Goal: Task Accomplishment & Management: Use online tool/utility

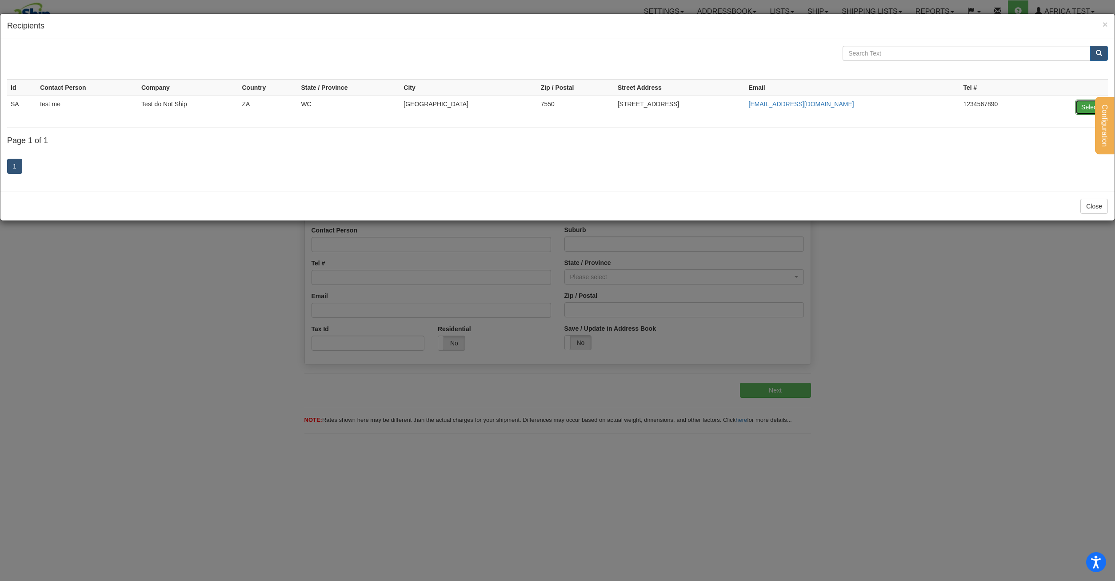
click at [1088, 103] on button "Select" at bounding box center [1089, 107] width 29 height 15
type input "SA"
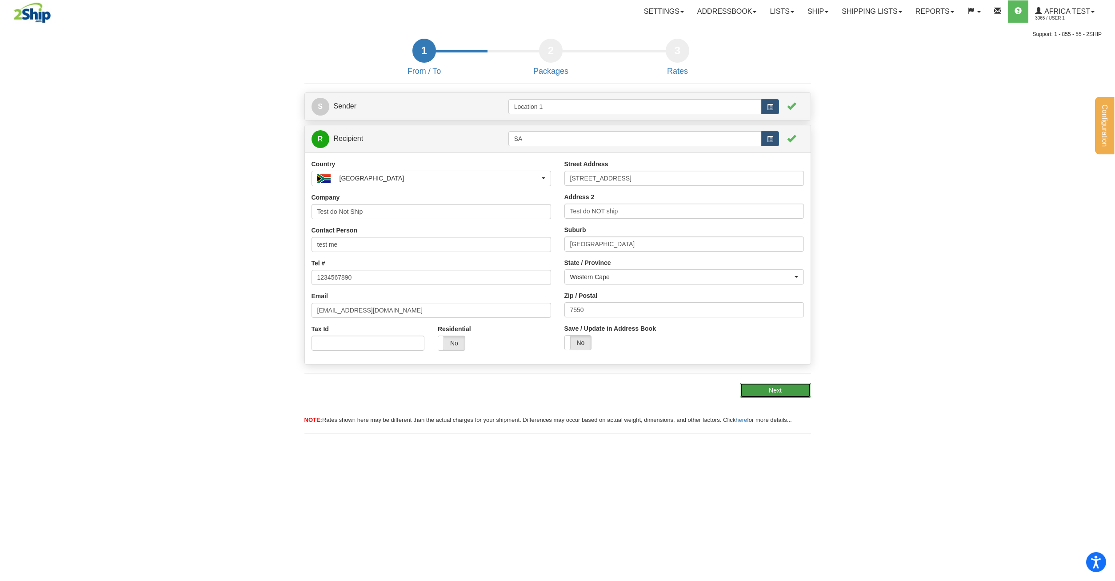
click at [772, 386] on button "Next" at bounding box center [775, 390] width 71 height 15
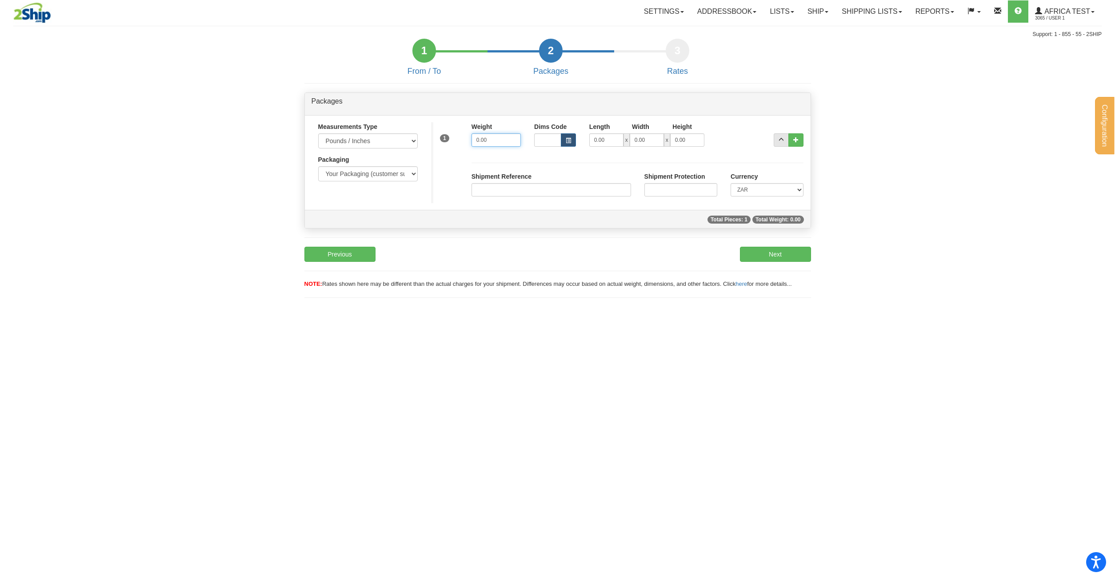
click at [480, 140] on input "0.00" at bounding box center [495, 139] width 49 height 13
drag, startPoint x: 491, startPoint y: 138, endPoint x: 411, endPoint y: 131, distance: 79.9
click at [471, 133] on input "0.00" at bounding box center [495, 139] width 49 height 13
type input "1"
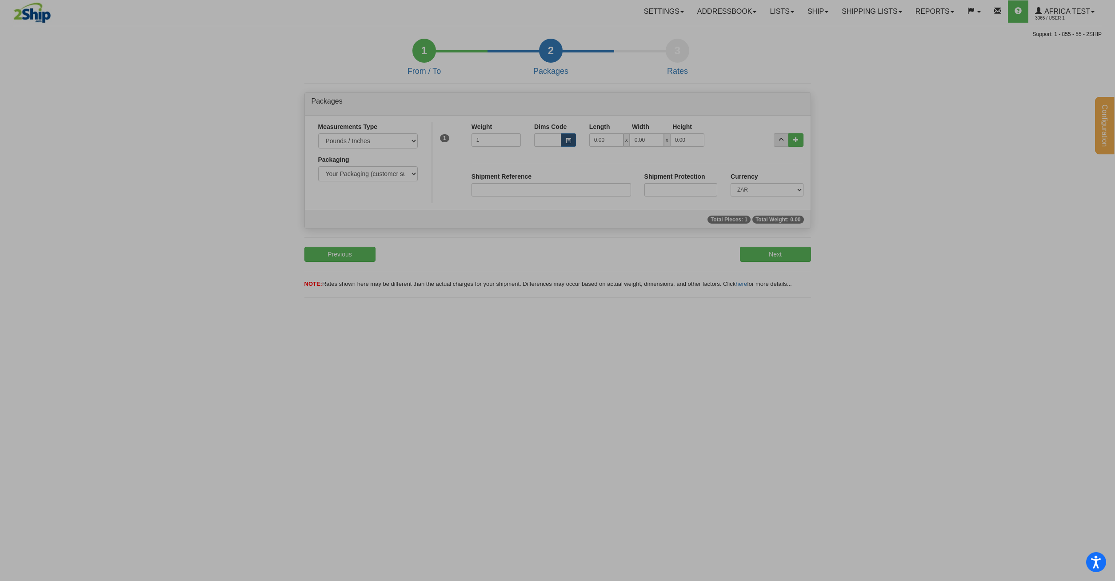
click at [120, 48] on form "1 From / To 2 Packages 3 Int Opt 3 Rates S Sender Location 1" at bounding box center [557, 173] width 1088 height 268
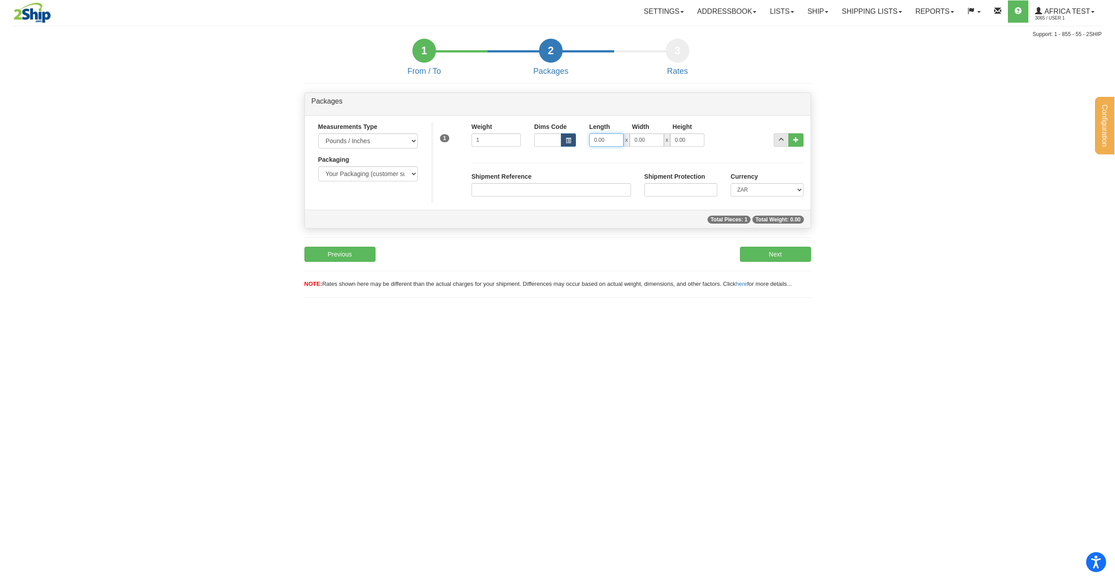
click at [623, 138] on input "0.00" at bounding box center [606, 139] width 34 height 13
drag, startPoint x: 617, startPoint y: 140, endPoint x: 575, endPoint y: 141, distance: 41.8
click at [589, 141] on input "0.00" at bounding box center [606, 139] width 34 height 13
type input "1"
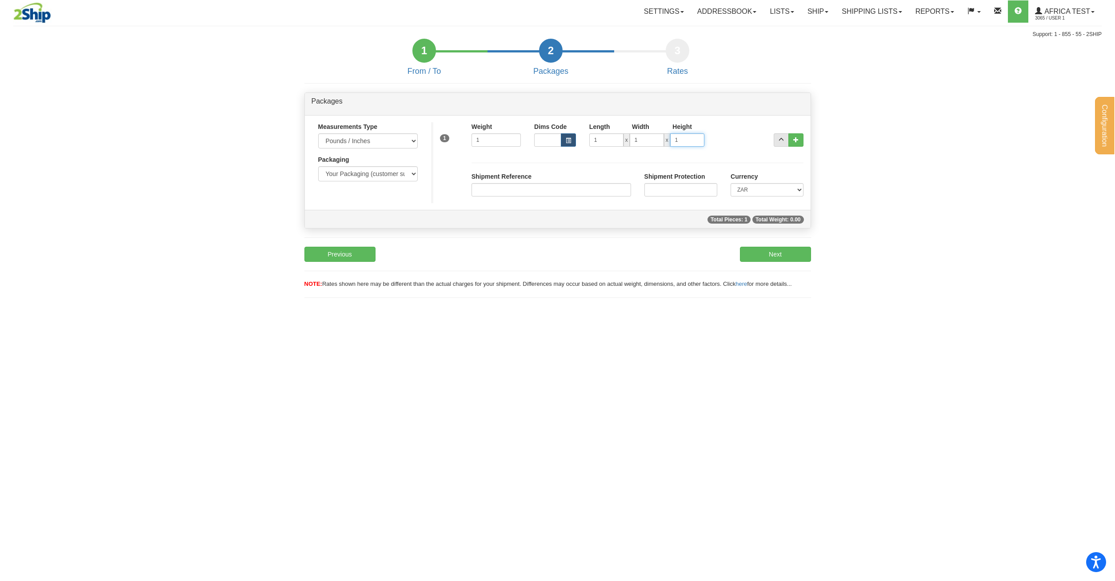
type input "1"
click at [798, 250] on button "Next" at bounding box center [775, 254] width 71 height 15
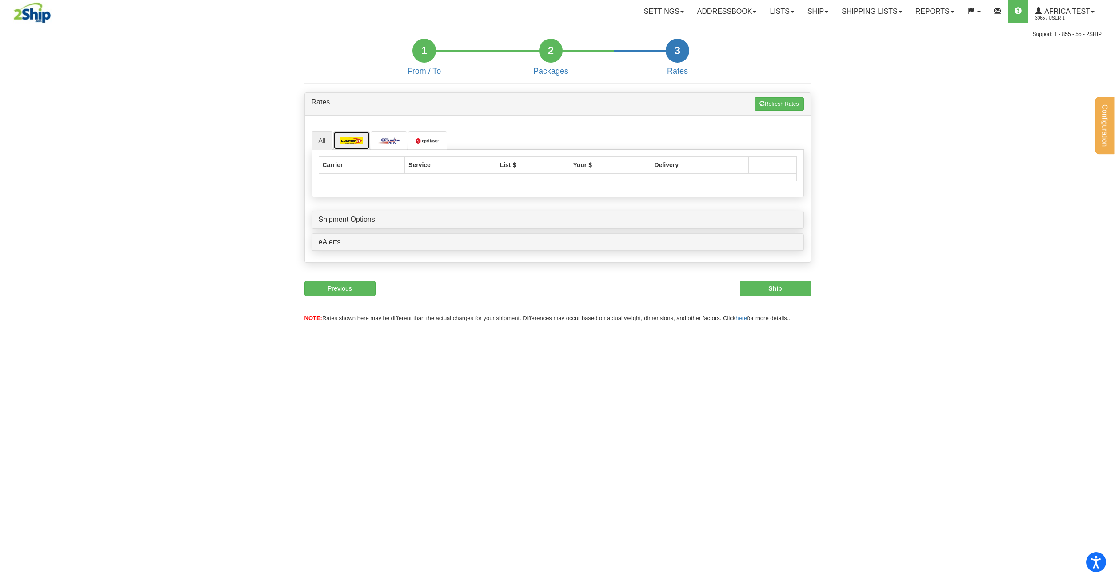
click at [355, 138] on img at bounding box center [351, 140] width 22 height 7
click at [385, 138] on img at bounding box center [389, 140] width 22 height 7
click at [311, 142] on div "All Carrier Service List $ Your $ Delivery" at bounding box center [558, 189] width 506 height 147
click at [319, 141] on link "All" at bounding box center [321, 140] width 21 height 19
click at [349, 285] on button "Previous" at bounding box center [339, 288] width 71 height 15
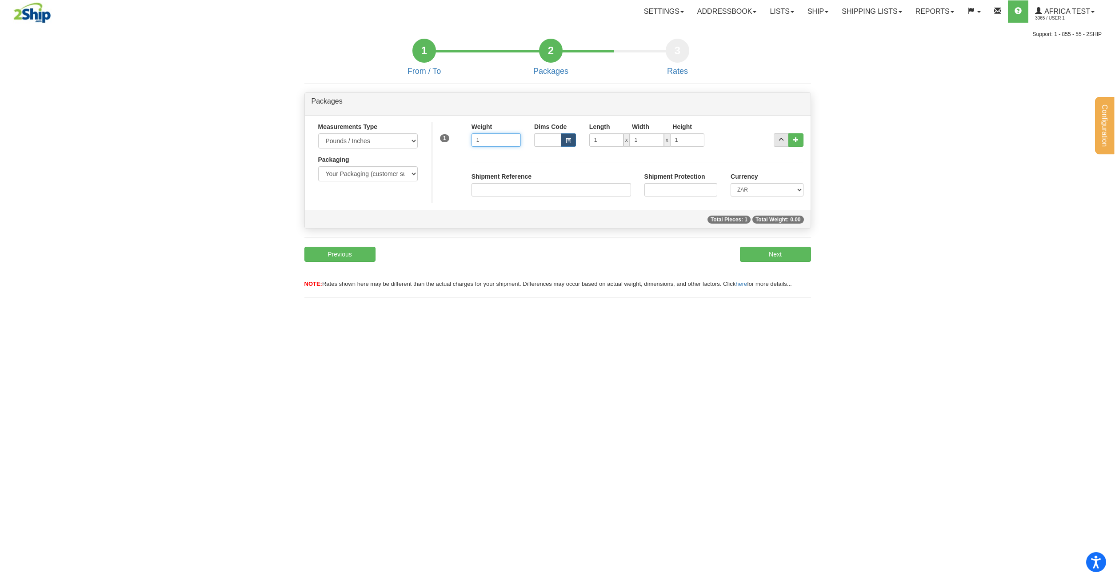
click at [507, 142] on input "1" at bounding box center [495, 139] width 49 height 13
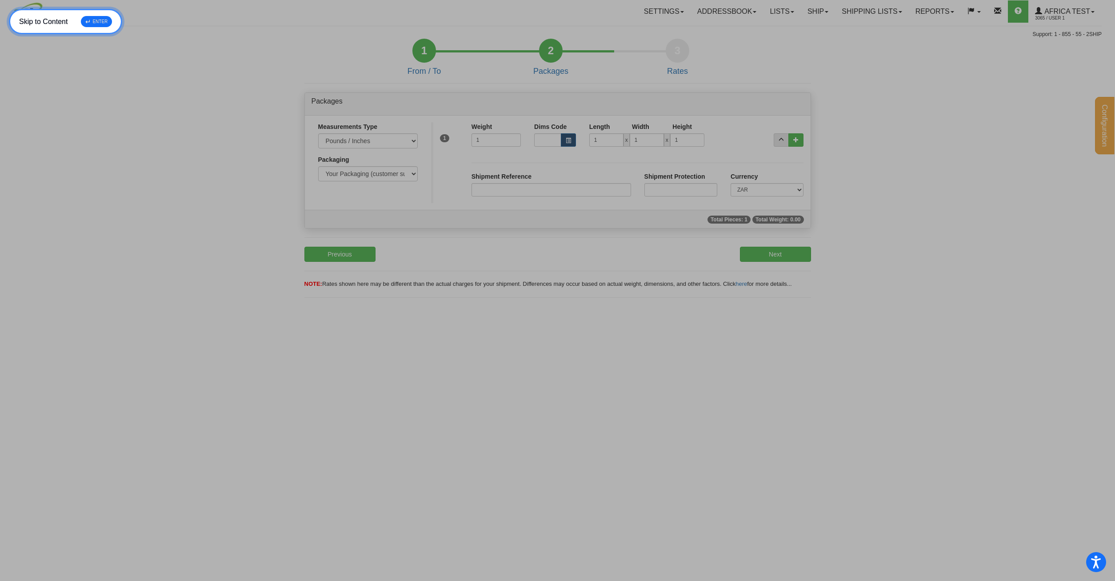
click at [30, 23] on link "Skip to Menu ↵ ENTER" at bounding box center [62, 34] width 106 height 25
click at [87, 20] on div at bounding box center [100, 13] width 175 height 23
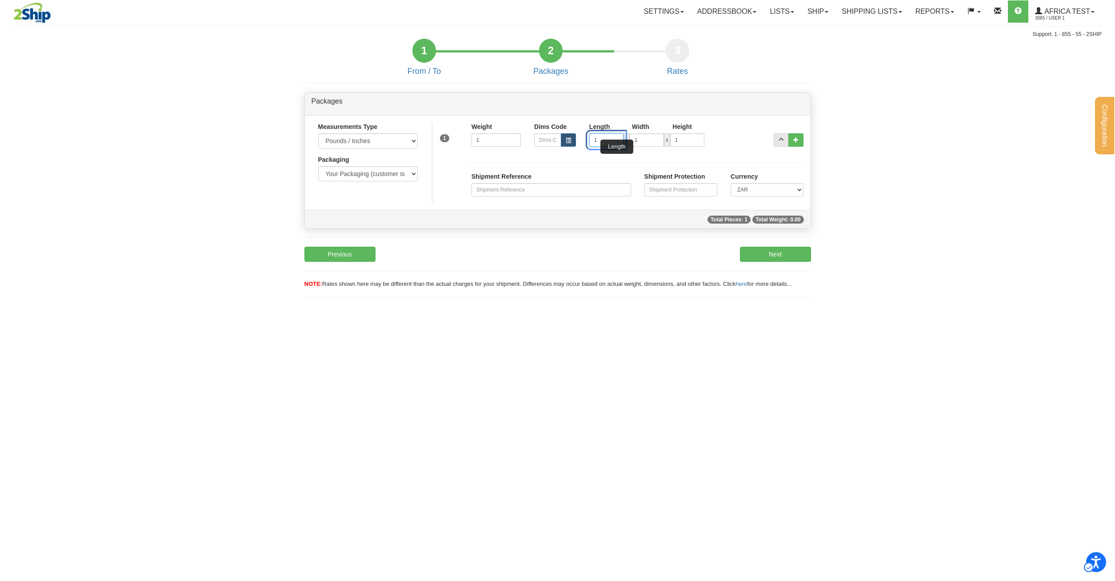
click at [603, 139] on input "1" at bounding box center [606, 139] width 34 height 13
click at [574, 141] on button "Unlabelled" at bounding box center [568, 139] width 15 height 13
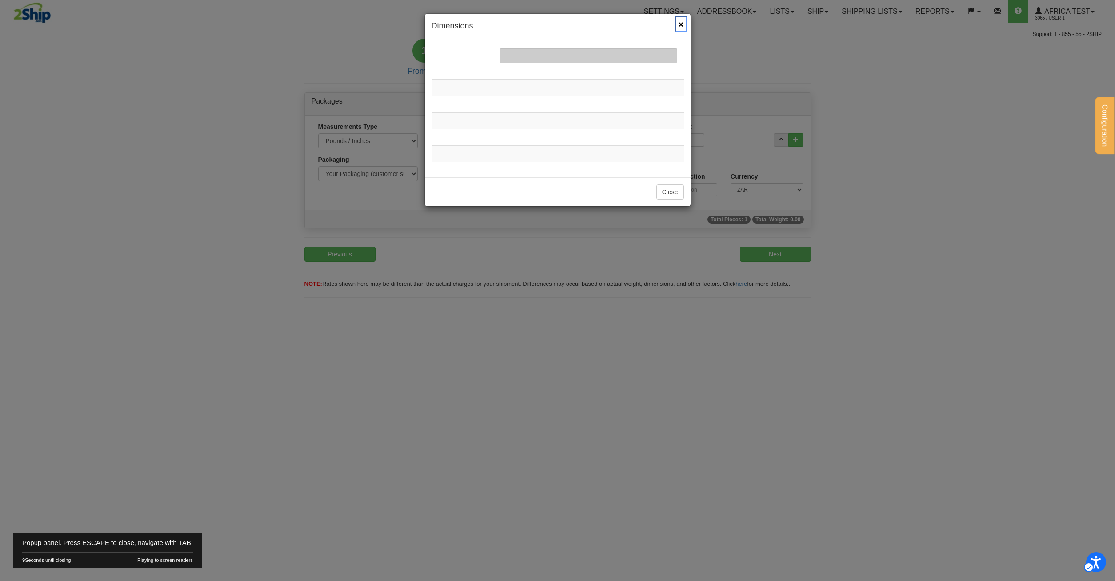
click at [683, 24] on span "×" at bounding box center [680, 24] width 5 height 9
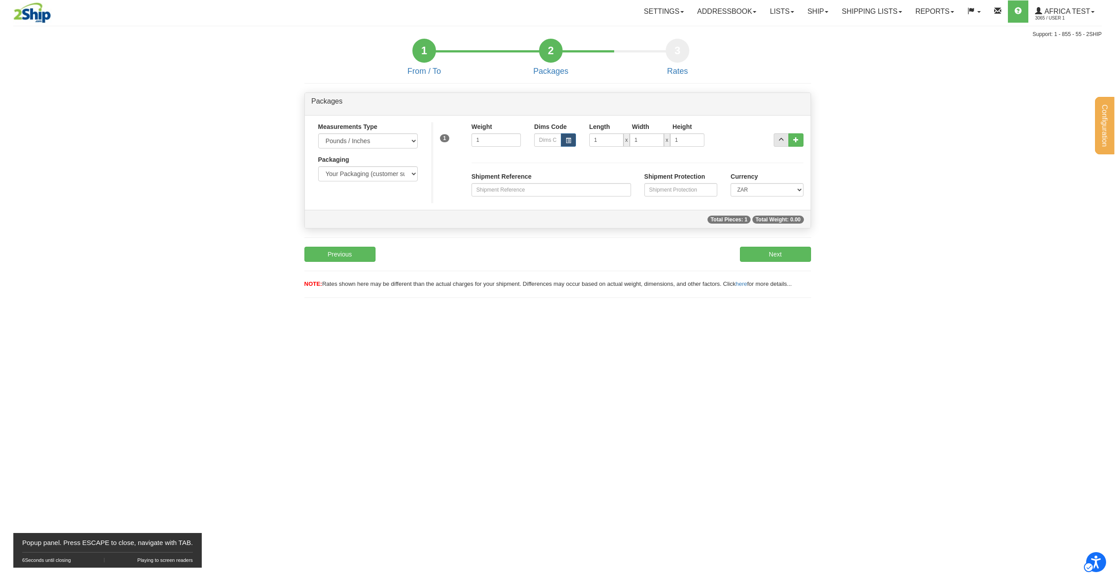
click at [199, 541] on div "Popup panel. Press ESCAPE to close, navigate with TAB. 6 Seconds until closing …" at bounding box center [107, 550] width 188 height 35
click at [245, 543] on div "Configuration My Configuration Panel Close Request for Additional Shipping Serv…" at bounding box center [557, 290] width 1115 height 581
click at [765, 256] on button "Next" at bounding box center [775, 254] width 71 height 15
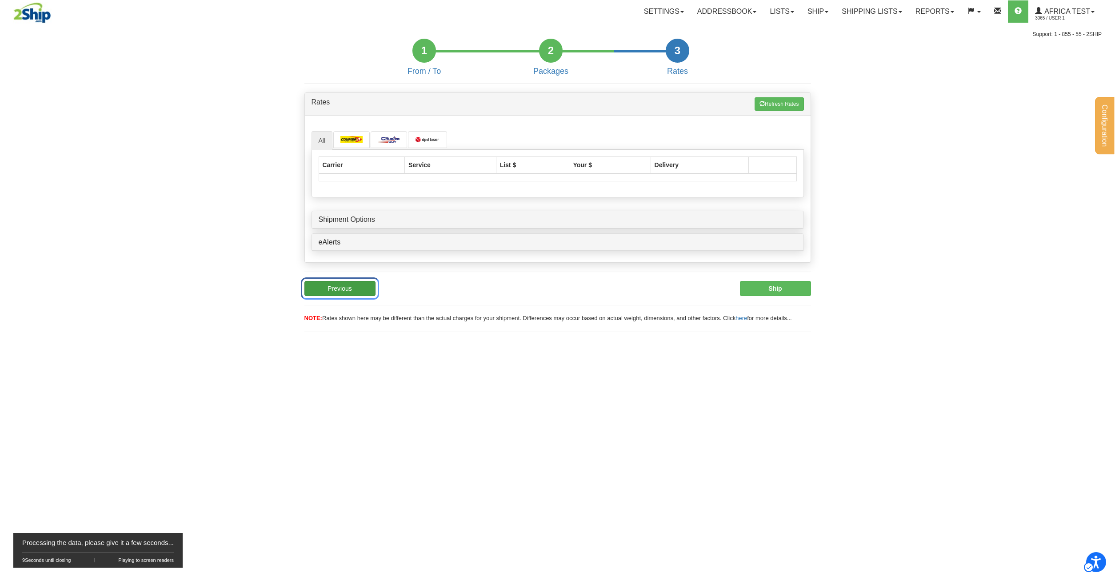
click at [331, 289] on button "Previous" at bounding box center [339, 288] width 71 height 15
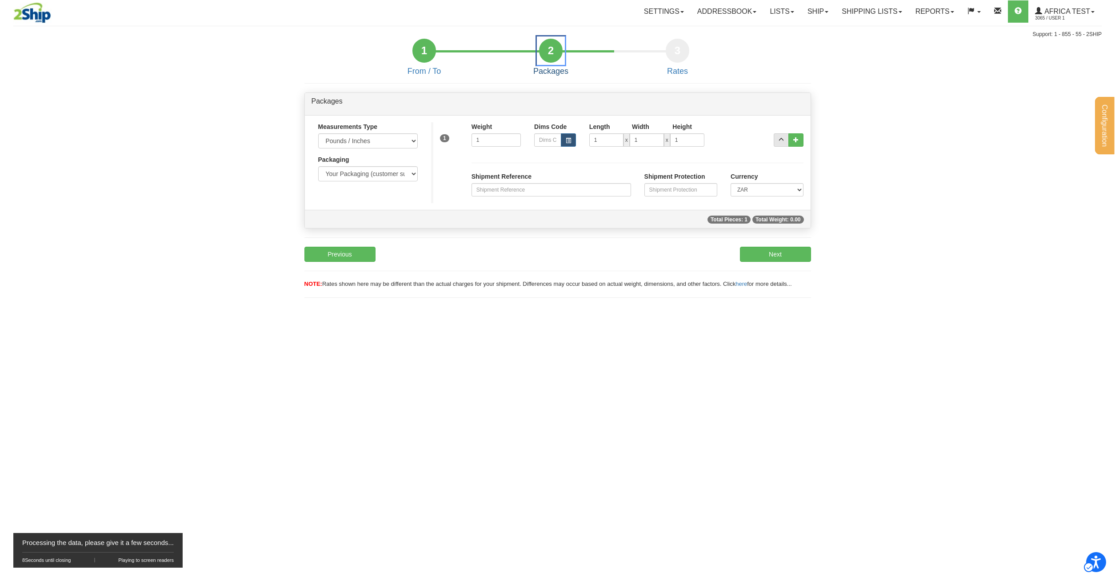
click at [559, 52] on div "2" at bounding box center [551, 51] width 24 height 24
click at [346, 258] on button "Previous" at bounding box center [339, 254] width 71 height 15
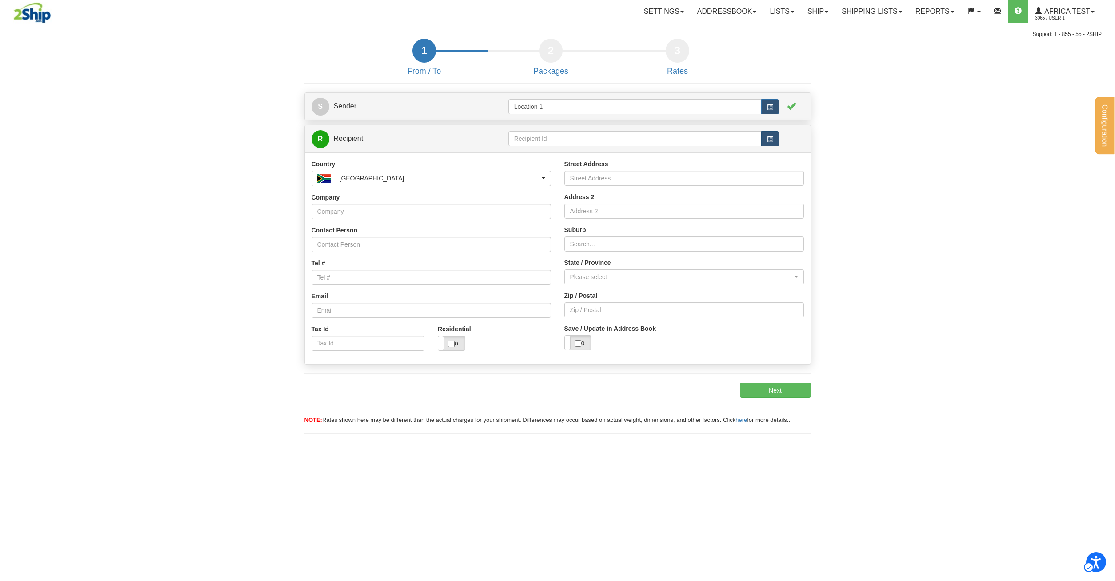
click at [769, 139] on span "button" at bounding box center [770, 139] width 6 height 6
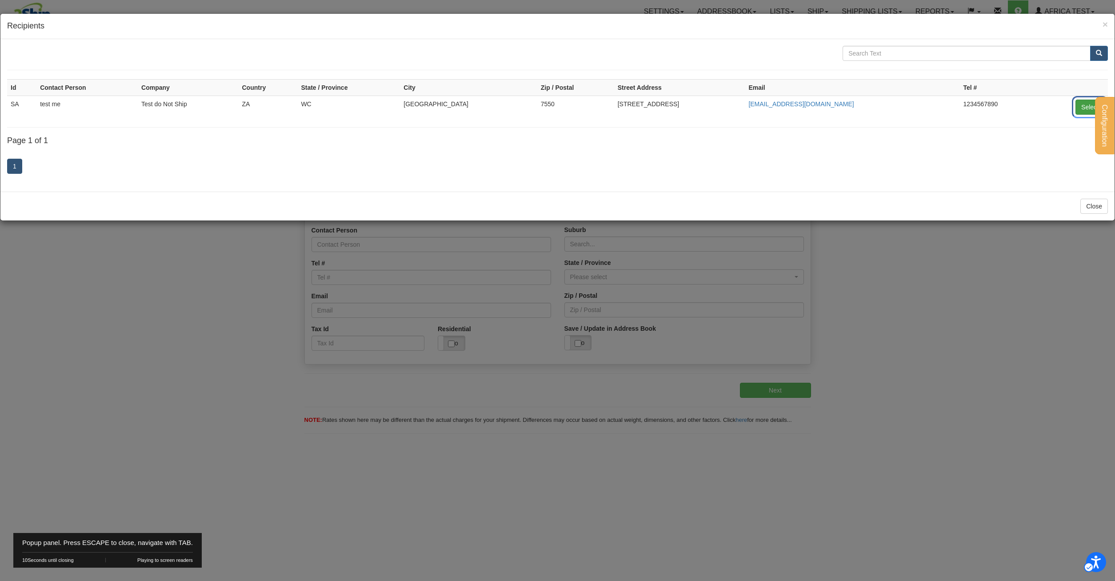
click at [1083, 107] on button "Select" at bounding box center [1089, 107] width 29 height 15
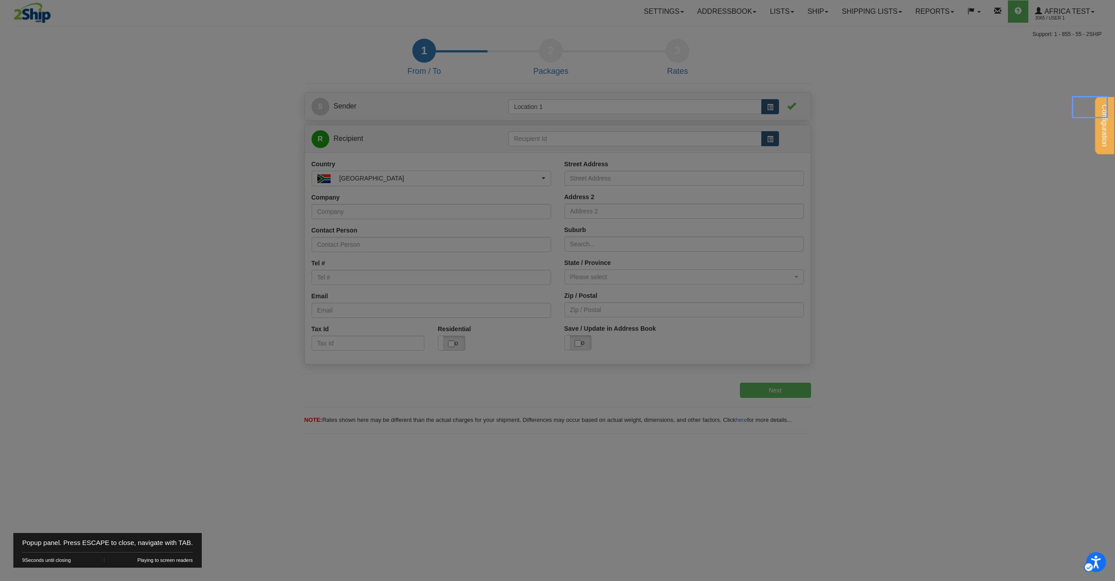
type input "SA"
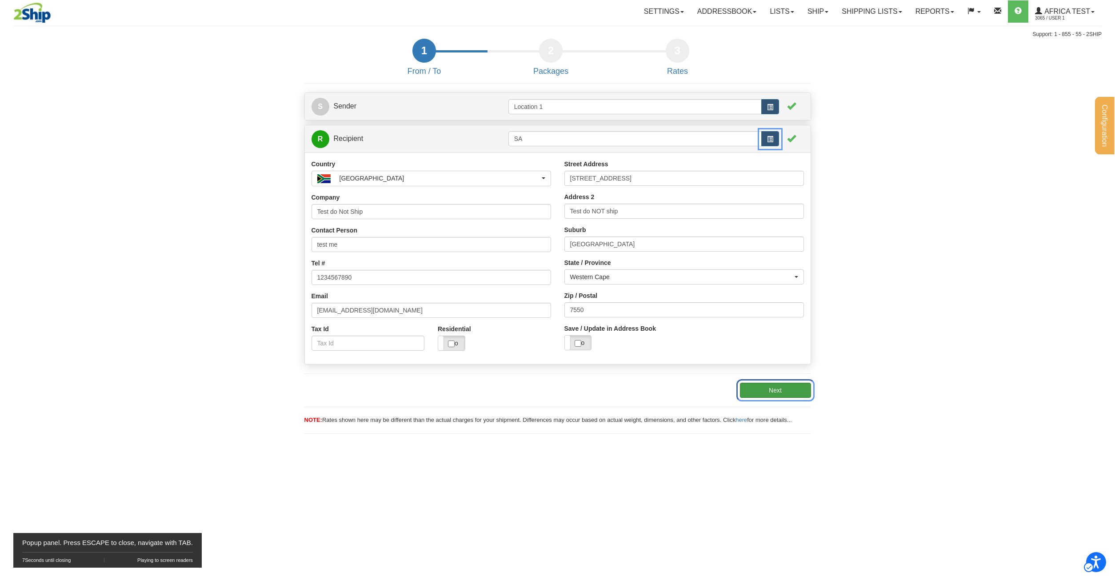
click at [771, 391] on button "Next" at bounding box center [775, 390] width 71 height 15
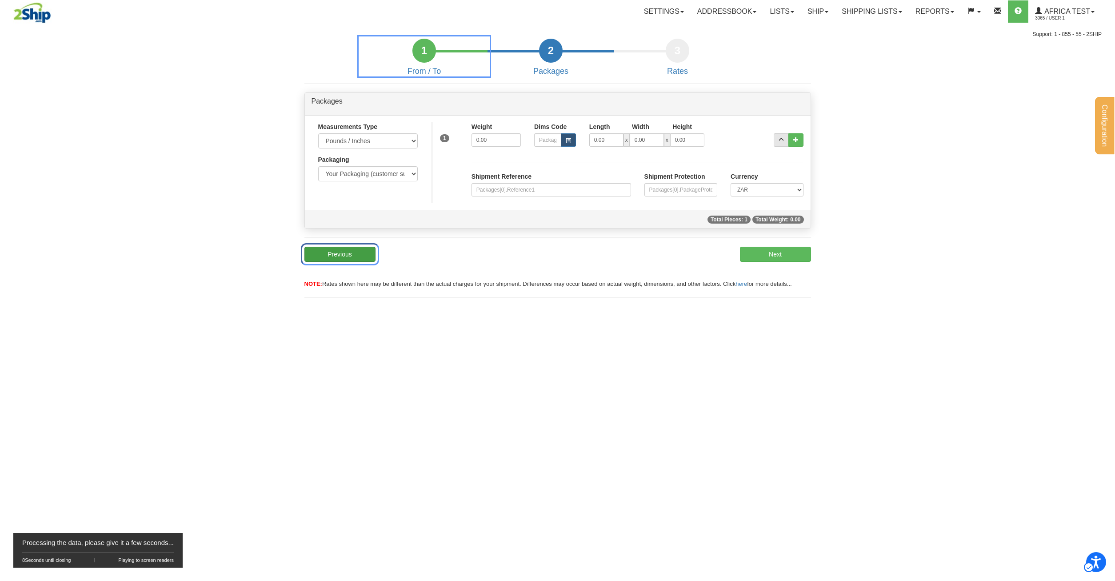
click at [338, 257] on button "Previous" at bounding box center [339, 254] width 71 height 15
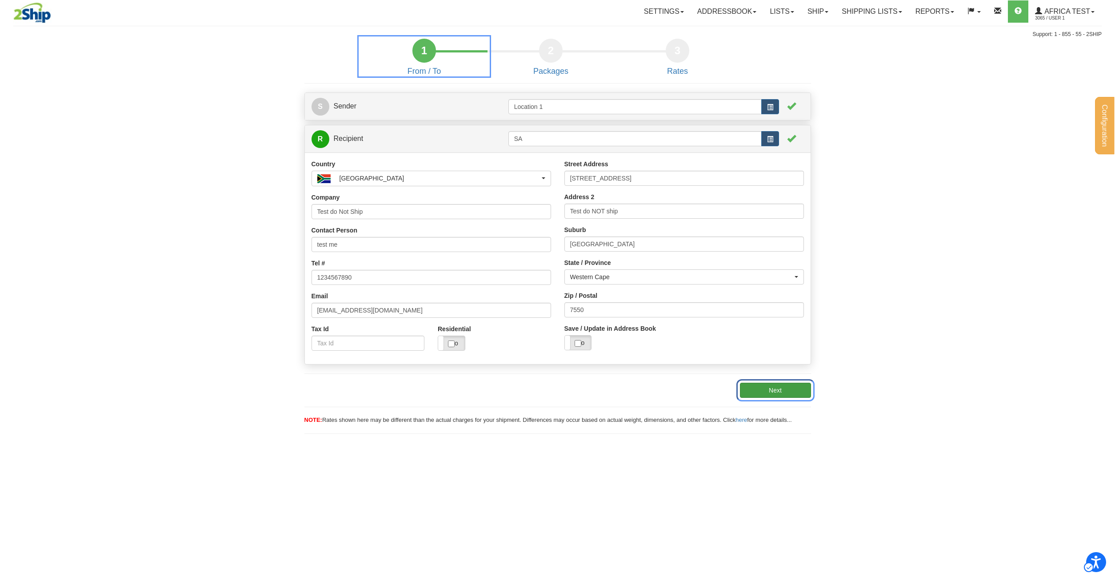
click at [767, 389] on button "Next" at bounding box center [775, 390] width 71 height 15
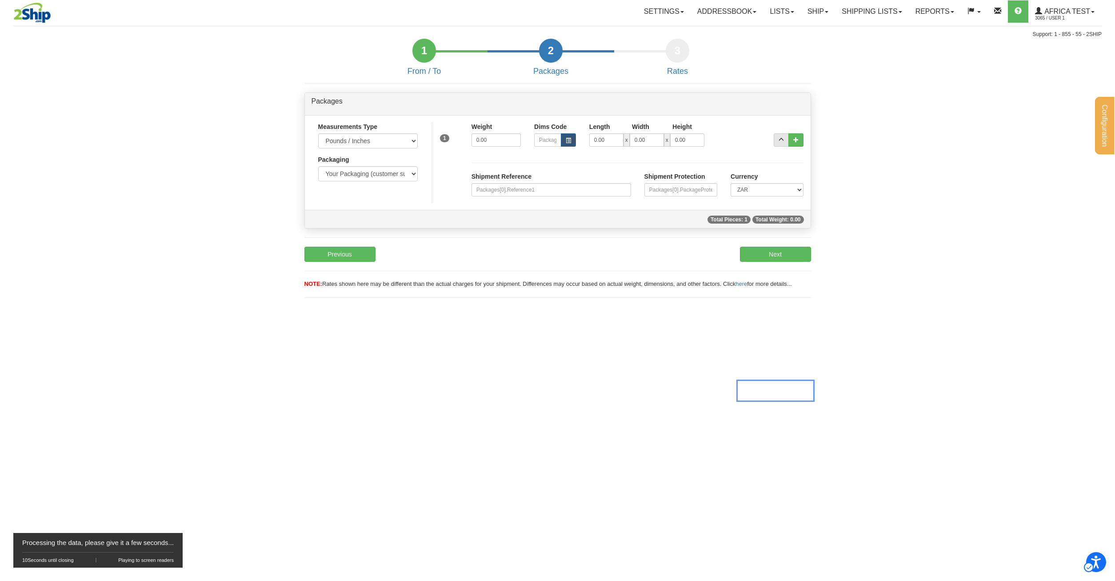
click at [71, 560] on div "10 Seconds until closing" at bounding box center [48, 560] width 52 height 0
click at [376, 393] on div "Configuration My Configuration Panel Close Request for Additional Shipping Serv…" at bounding box center [557, 290] width 1115 height 581
click at [731, 183] on select "CAD USD EUR ZAR RON ANG ARN AUD AUS AWG BBD BFR BGN BHD BMD BND BRC BRL CHP CKZ…" at bounding box center [767, 189] width 73 height 13
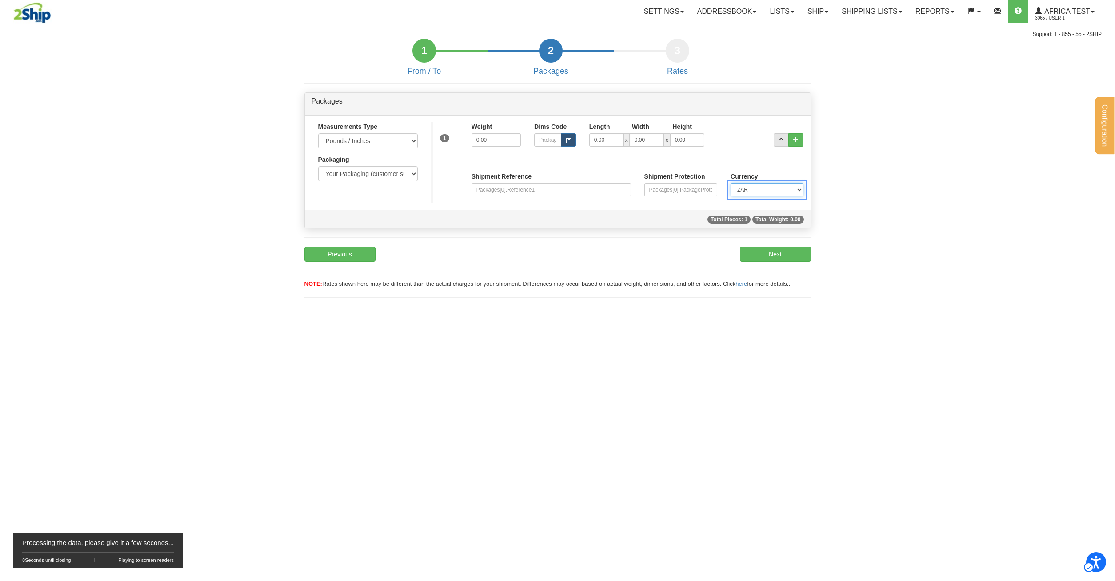
click option "ZAR" at bounding box center [0, 0] width 0 height 0
click at [691, 190] on input "Shipment Protection" at bounding box center [680, 189] width 73 height 13
drag, startPoint x: 647, startPoint y: 188, endPoint x: 723, endPoint y: 189, distance: 76.0
click at [723, 189] on div "Shipment Protection" at bounding box center [681, 187] width 86 height 31
click at [574, 193] on input "Shipment Reference" at bounding box center [551, 189] width 160 height 13
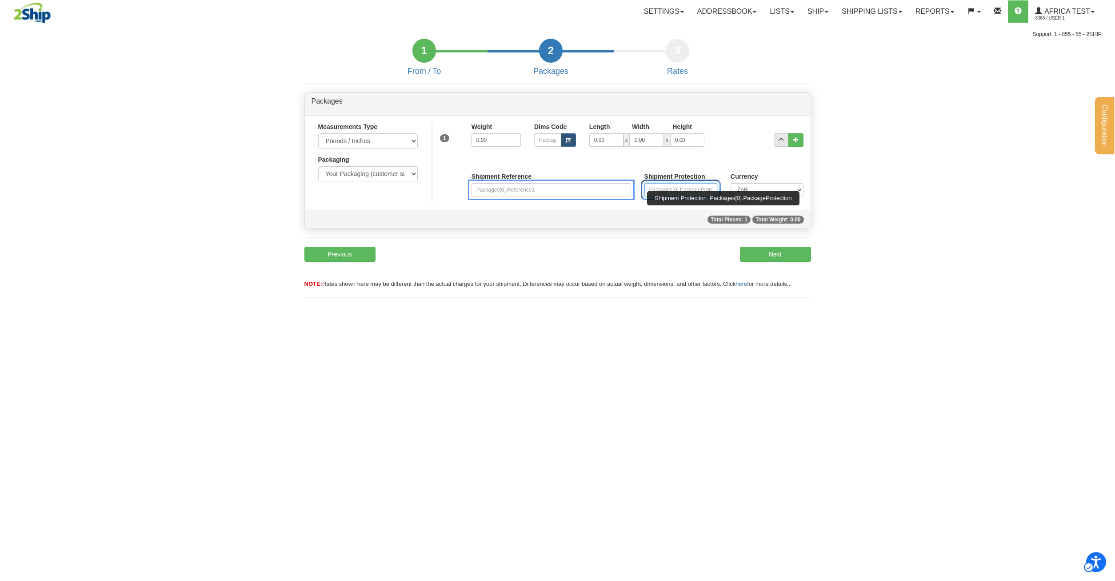
click at [655, 191] on input "Shipment Protection" at bounding box center [680, 189] width 73 height 13
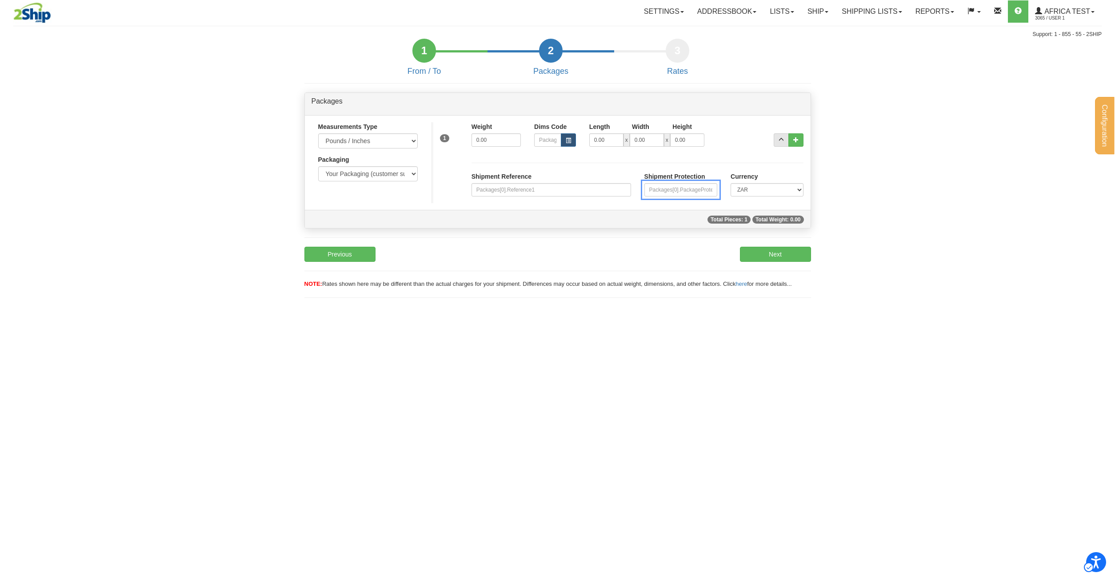
click at [563, 151] on div "1 Weight 0.00 Dims Code x" at bounding box center [620, 138] width 379 height 32
click at [787, 254] on button "Next" at bounding box center [775, 254] width 71 height 15
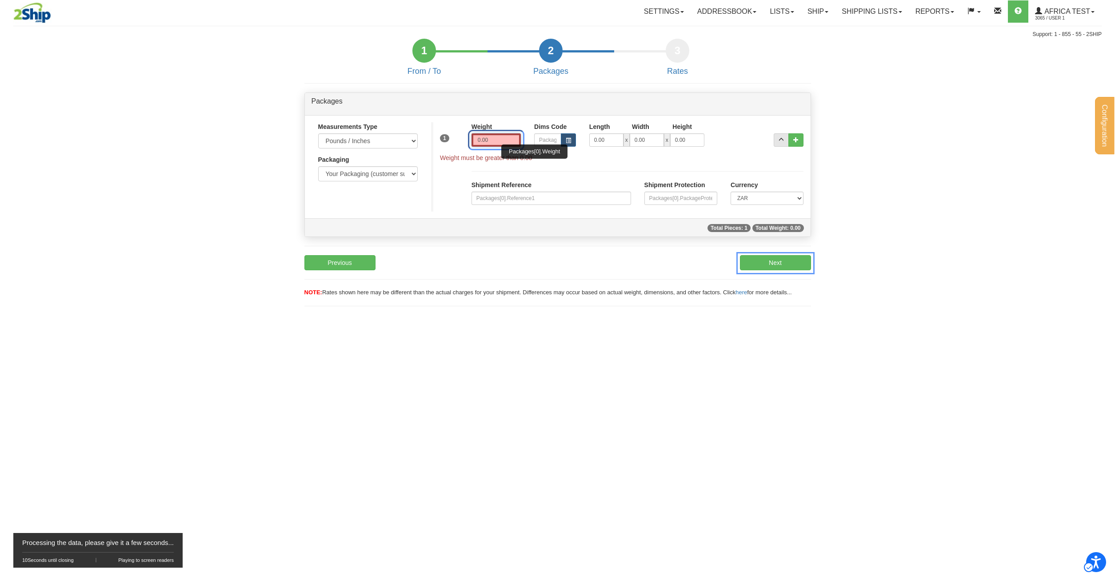
click at [500, 142] on input "0.00" at bounding box center [495, 139] width 49 height 13
drag, startPoint x: 500, startPoint y: 140, endPoint x: 424, endPoint y: 137, distance: 76.0
click at [471, 137] on input "0.00" at bounding box center [495, 139] width 49 height 13
type input "1"
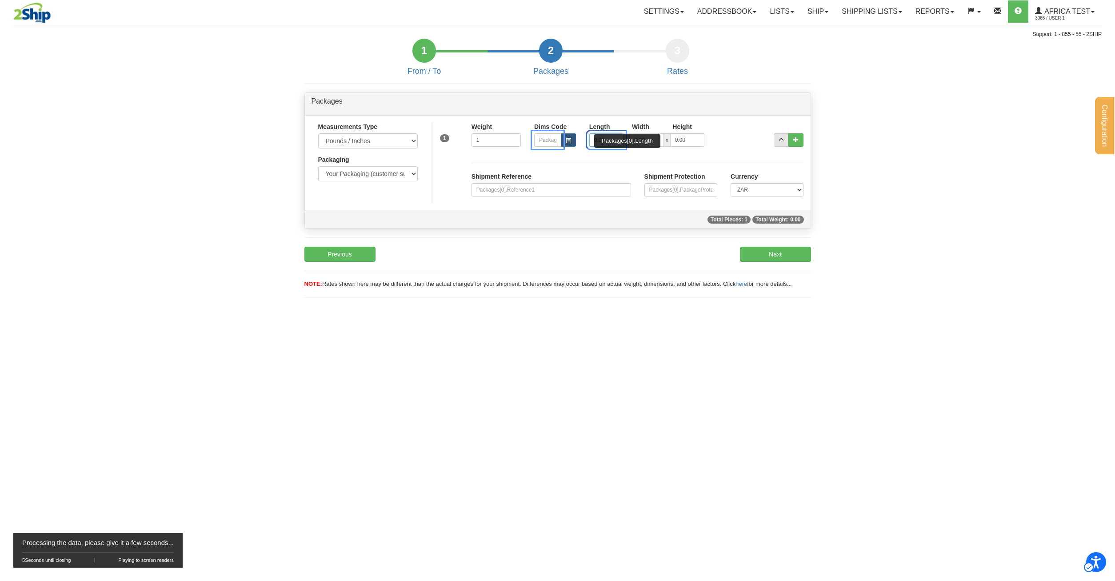
click at [594, 134] on input "0.00" at bounding box center [606, 139] width 34 height 13
type input "10.00"
type input "1"
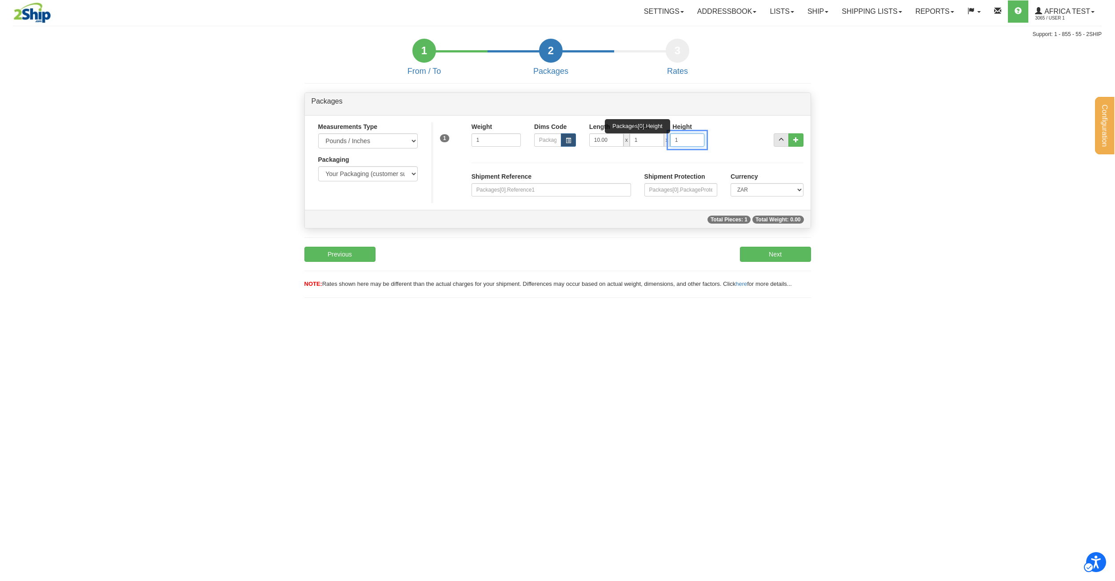
type input "1"
click at [692, 236] on div "S Sender Location 1 Yes" at bounding box center [558, 190] width 520 height 232
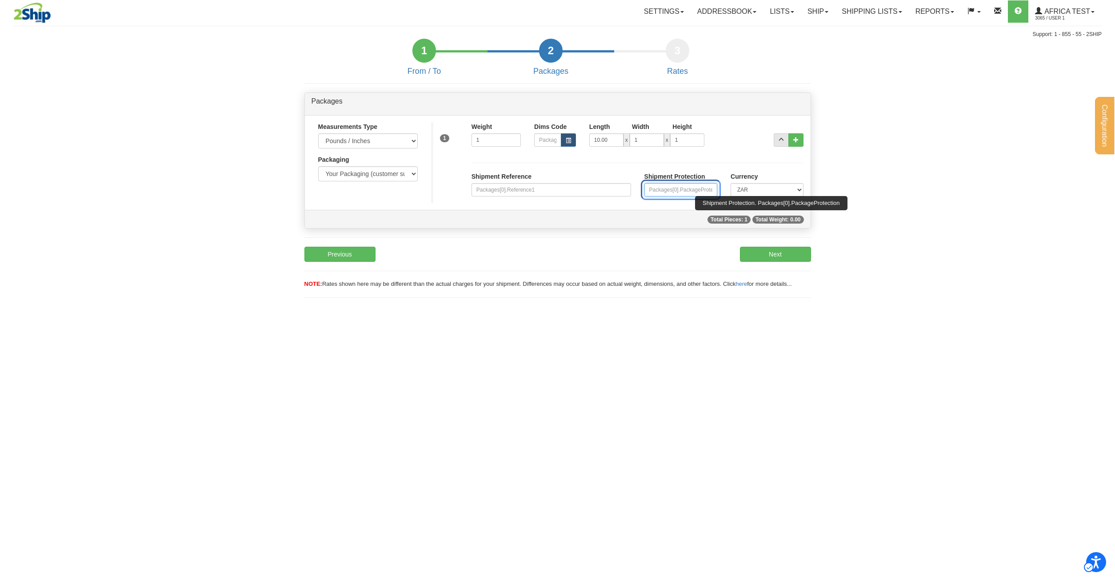
click at [695, 194] on input "Shipment Protection" at bounding box center [680, 189] width 73 height 13
click at [603, 275] on div "S Sender Location 1 Yes" at bounding box center [558, 190] width 520 height 232
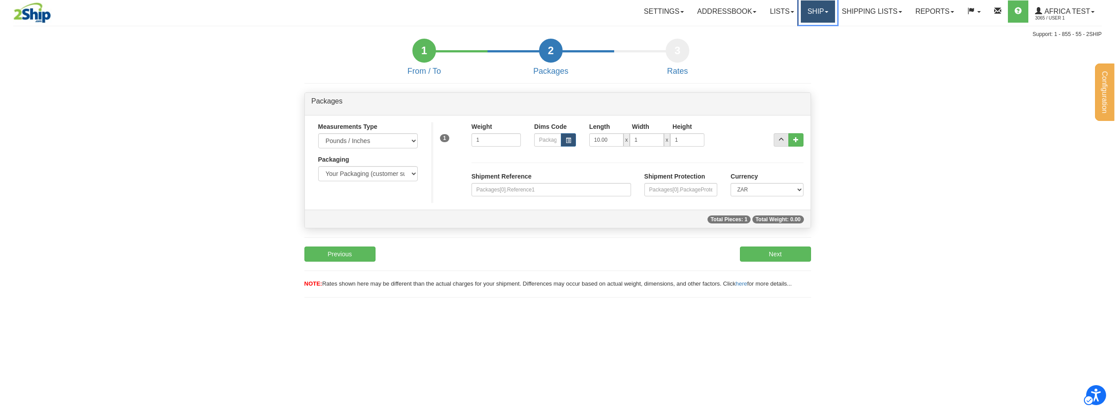
click at [816, 11] on link "Ship" at bounding box center [818, 11] width 34 height 22
click at [815, 11] on link "Ship" at bounding box center [818, 11] width 34 height 22
click at [814, 14] on link "Ship" at bounding box center [818, 11] width 34 height 22
click at [813, 30] on span "Ship Screen" at bounding box center [856, 31] width 92 height 9
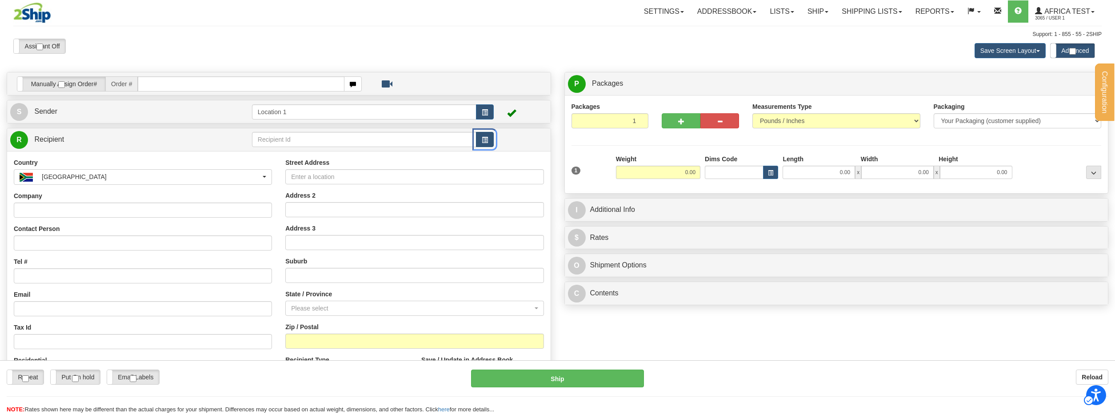
click at [487, 142] on span "button" at bounding box center [485, 140] width 6 height 6
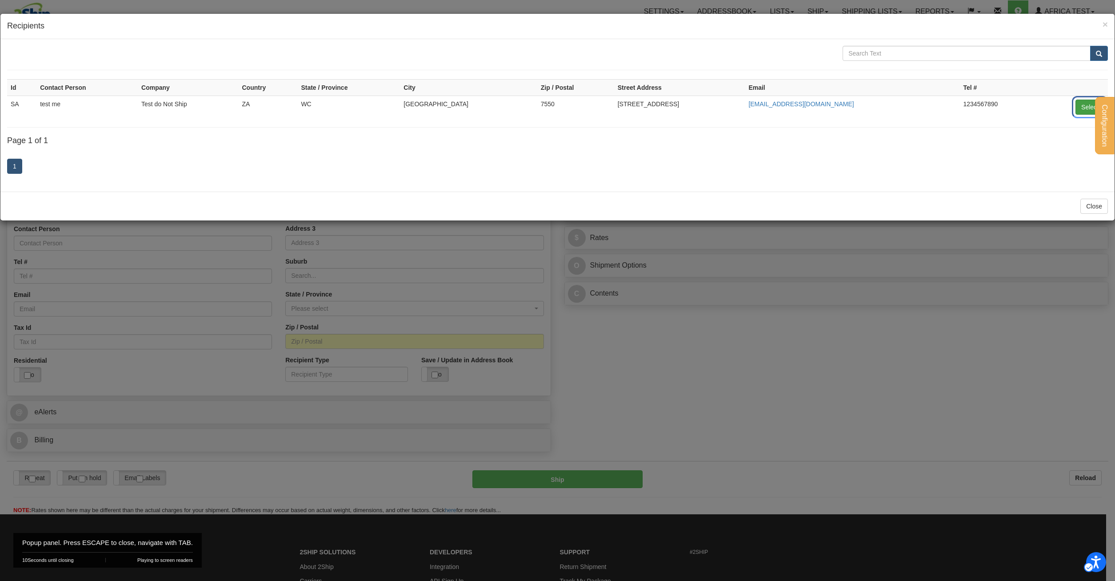
click at [1083, 107] on button "Select" at bounding box center [1089, 107] width 29 height 15
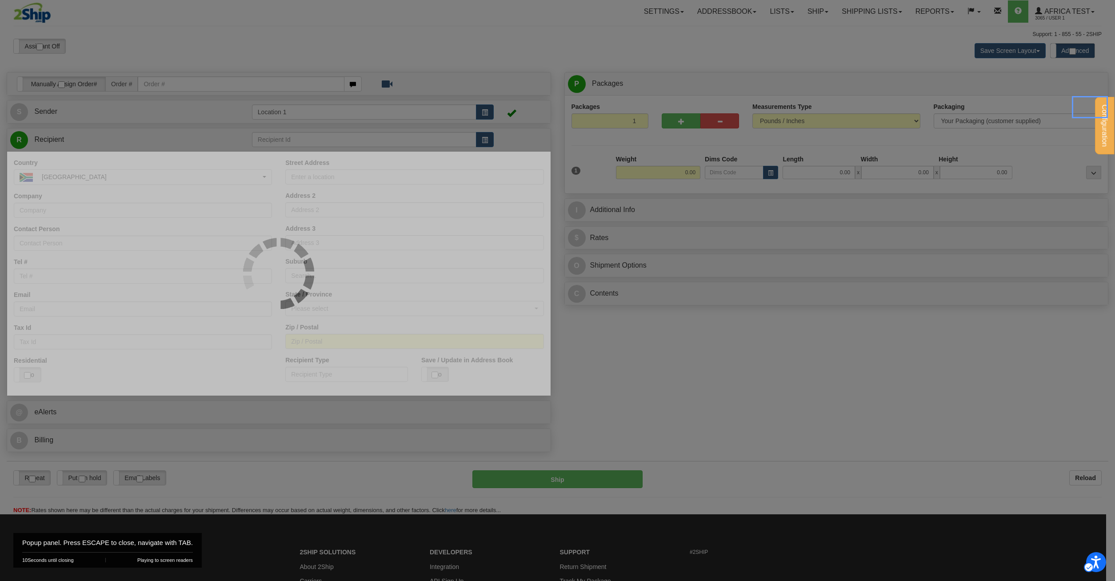
type input "SA"
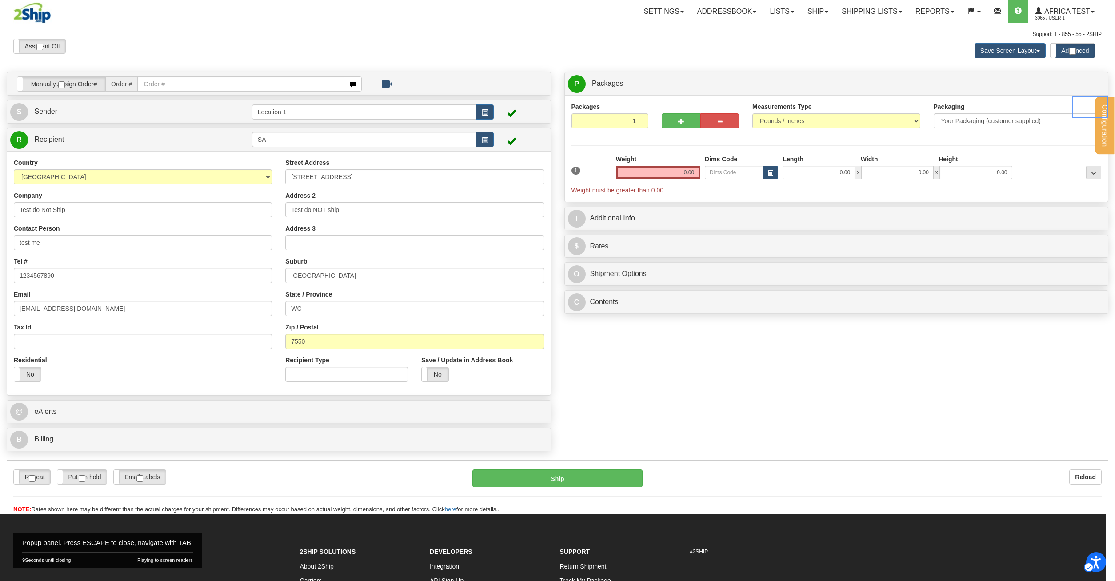
click at [675, 316] on div at bounding box center [557, 290] width 1115 height 581
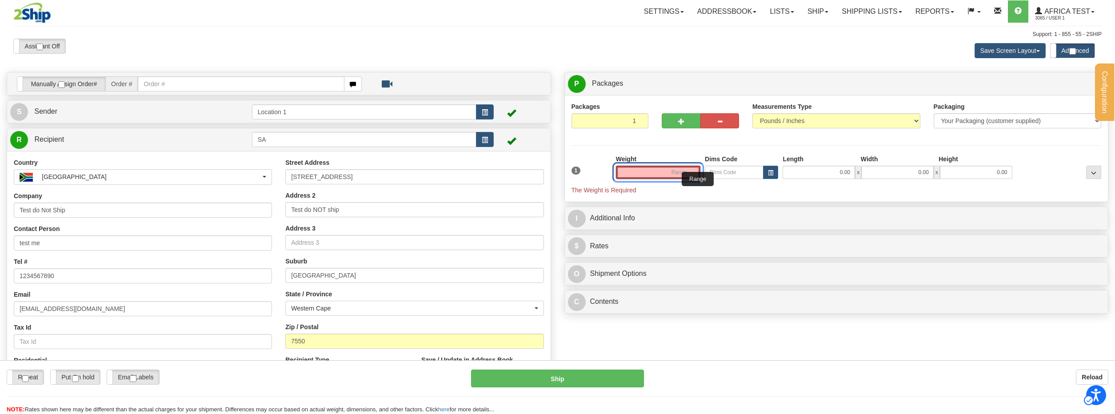
type input "0.00"
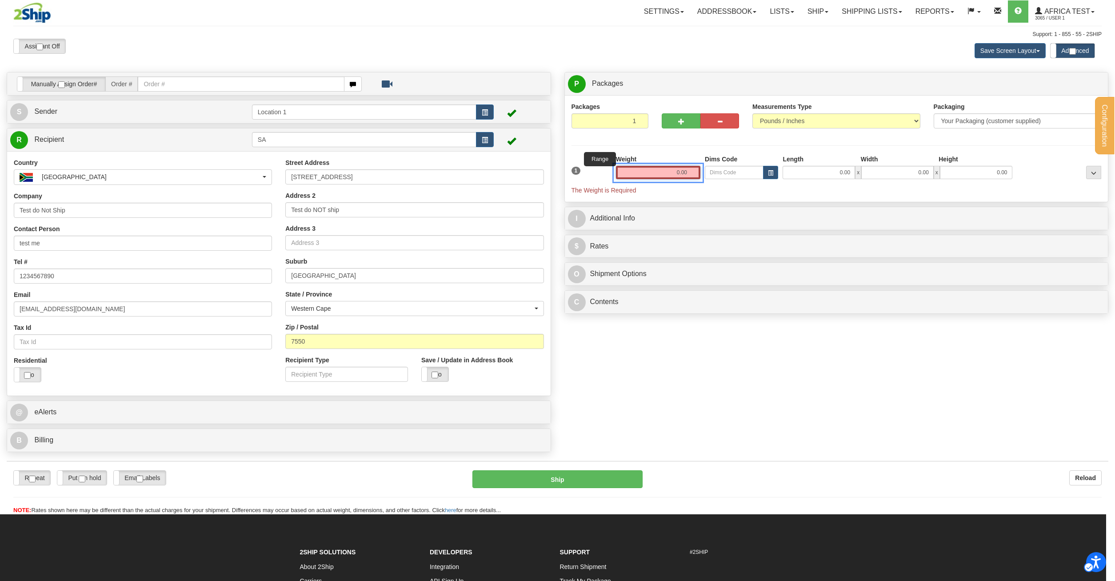
click at [698, 174] on input "0.00" at bounding box center [658, 172] width 84 height 13
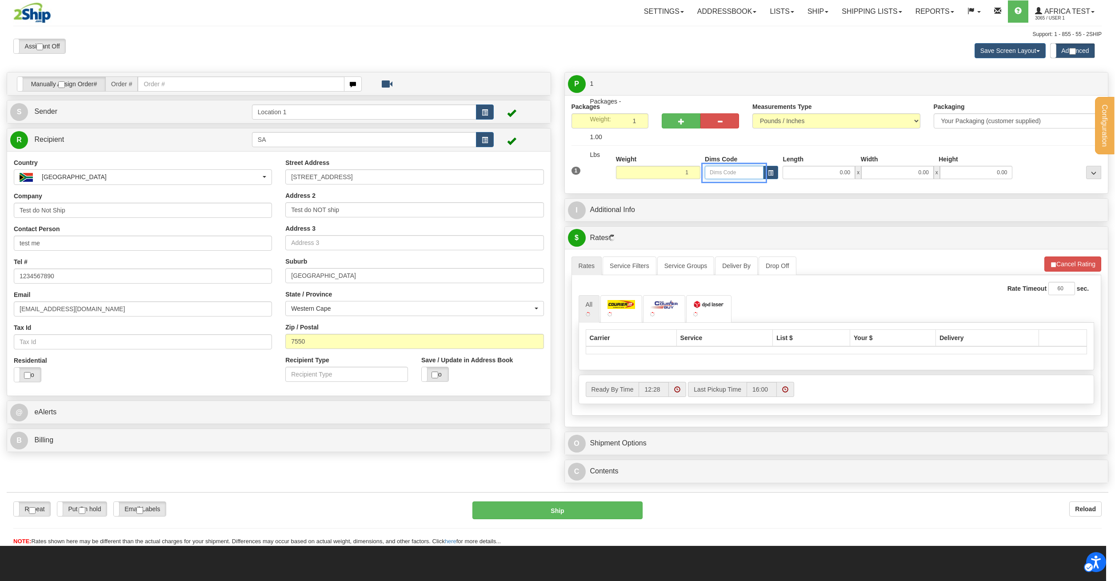
type input "1.00"
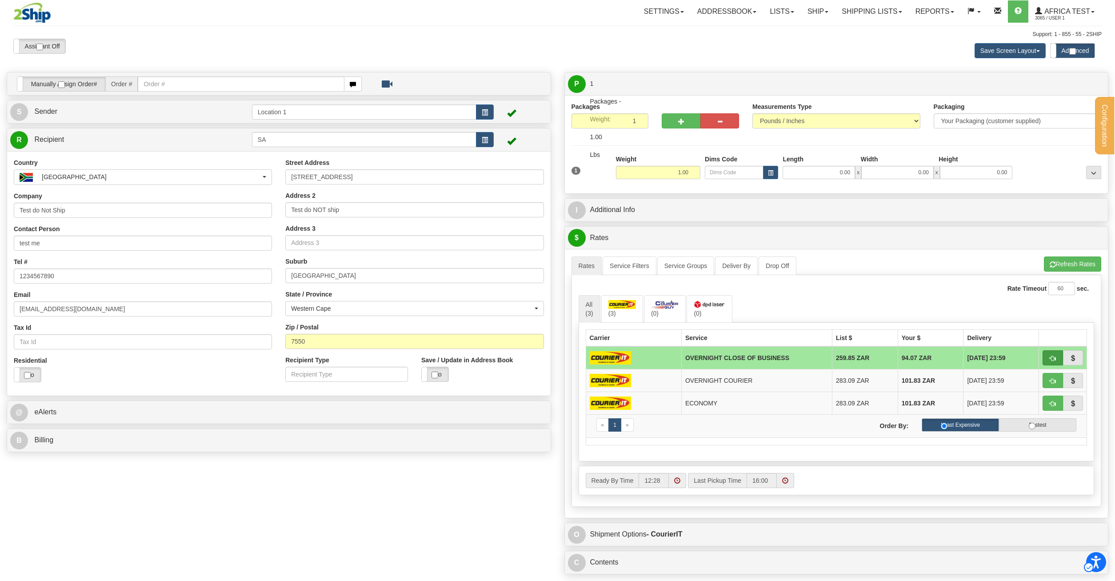
click at [1055, 364] on button "Close" at bounding box center [1052, 357] width 20 height 15
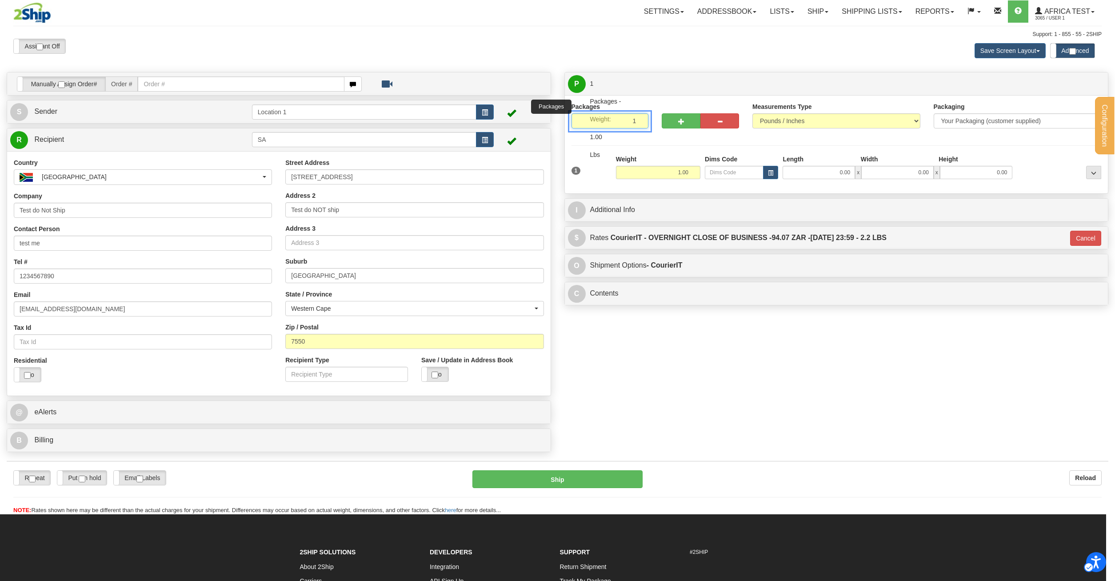
click at [619, 120] on input "1" at bounding box center [609, 120] width 77 height 15
drag, startPoint x: 612, startPoint y: 120, endPoint x: 562, endPoint y: 116, distance: 50.4
click at [571, 116] on input "1" at bounding box center [609, 120] width 77 height 15
click at [598, 121] on input "1" at bounding box center [609, 120] width 77 height 15
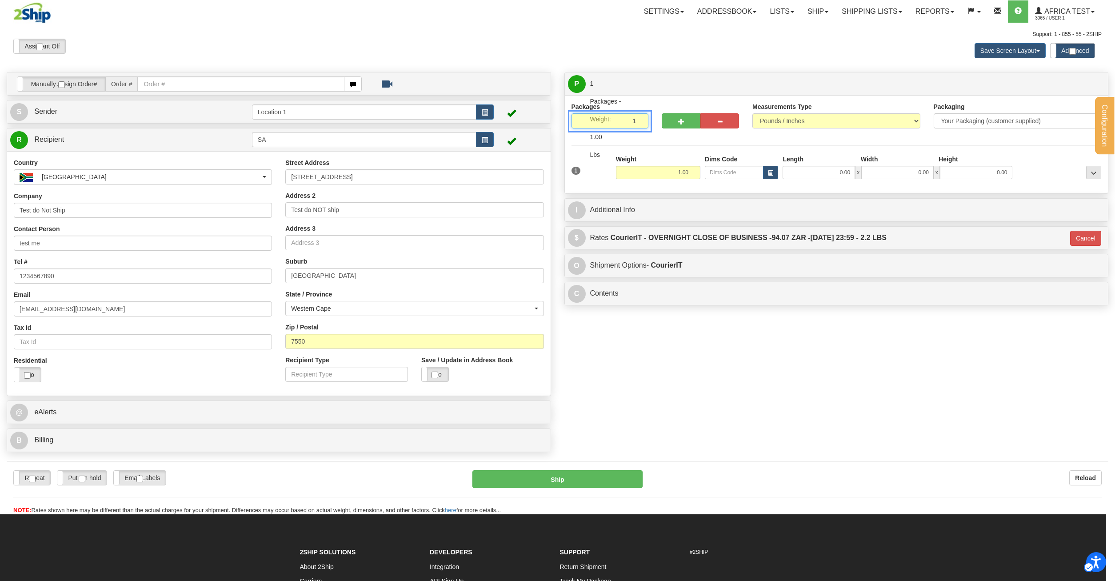
click at [598, 121] on input "1" at bounding box center [609, 120] width 77 height 15
click at [825, 32] on div "Support: 1 - 855 - 55 - 2SHIP" at bounding box center [557, 35] width 1088 height 8
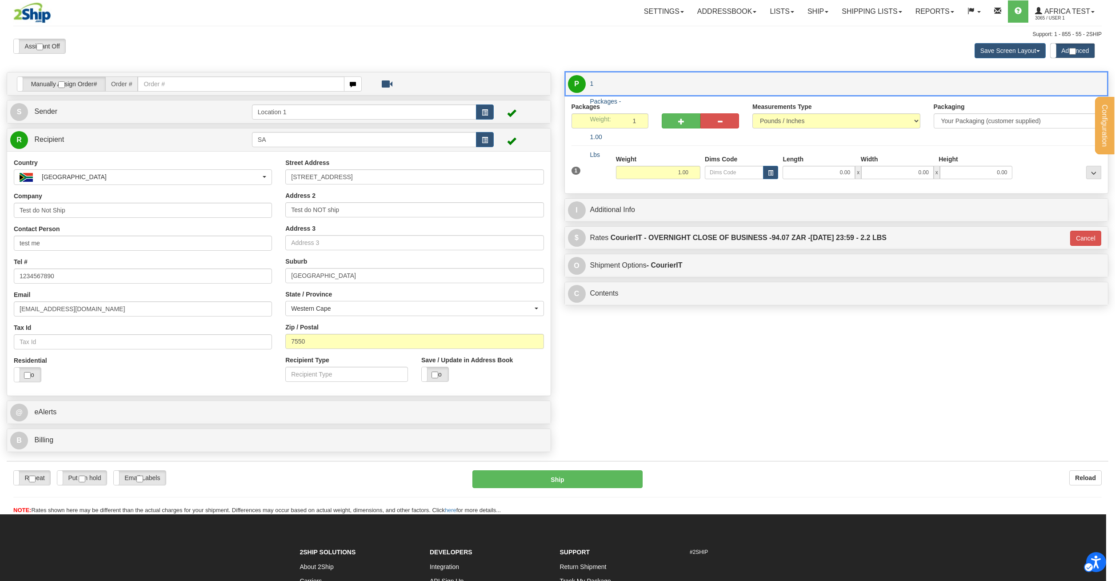
click at [629, 87] on link "P Packages 1 Packages - Weight: 1.00 Lbs" at bounding box center [836, 84] width 537 height 18
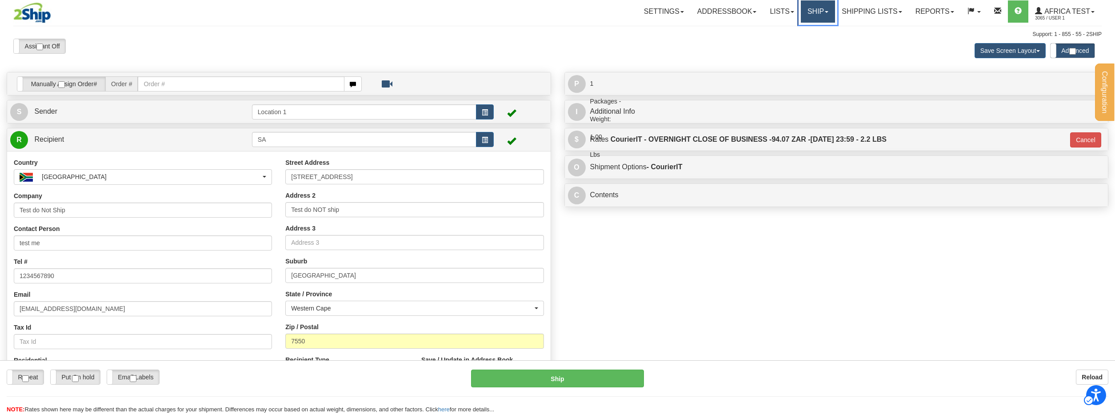
click at [809, 9] on link "Ship" at bounding box center [818, 11] width 34 height 22
click at [813, 18] on link "Ship" at bounding box center [818, 11] width 34 height 22
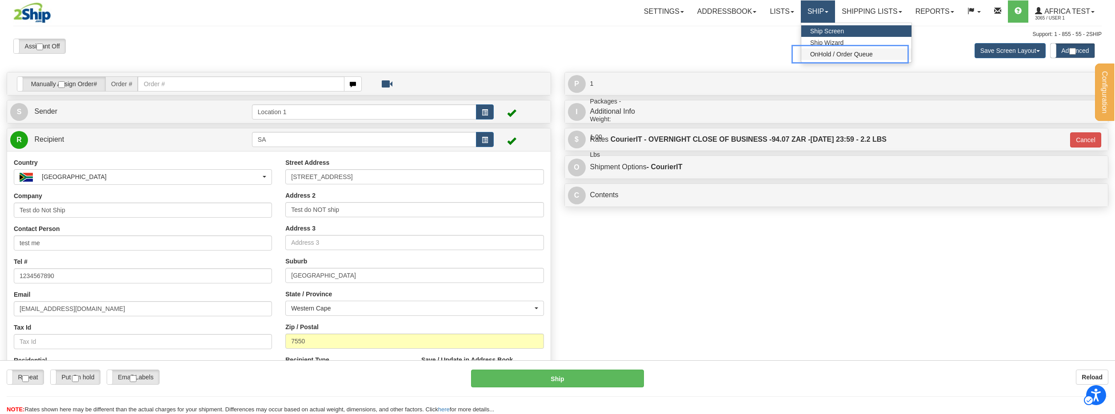
click at [811, 51] on span "OnHold / Order Queue" at bounding box center [856, 54] width 92 height 9
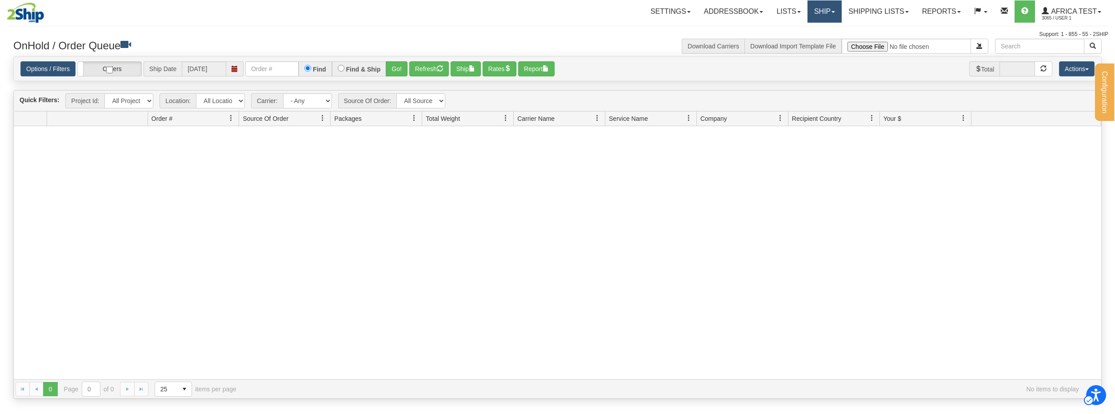
click at [823, 15] on link "Ship" at bounding box center [824, 11] width 34 height 22
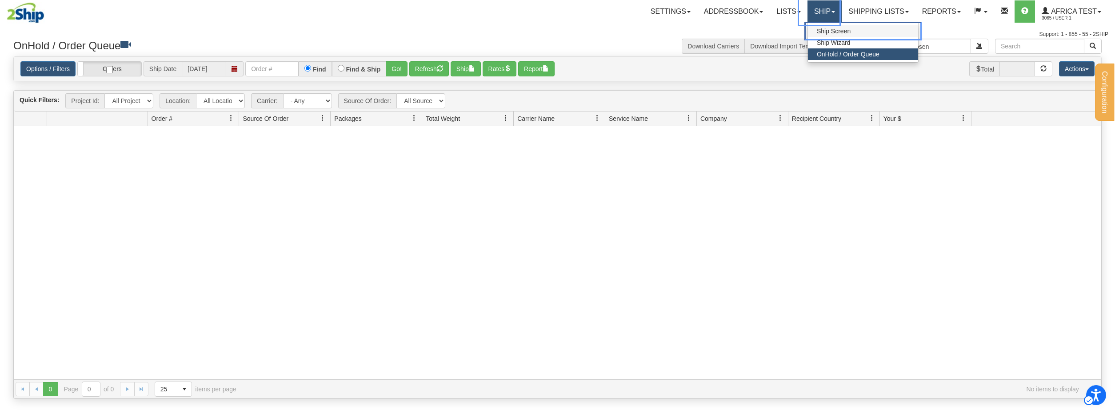
click at [817, 30] on span "Ship Screen" at bounding box center [863, 31] width 92 height 9
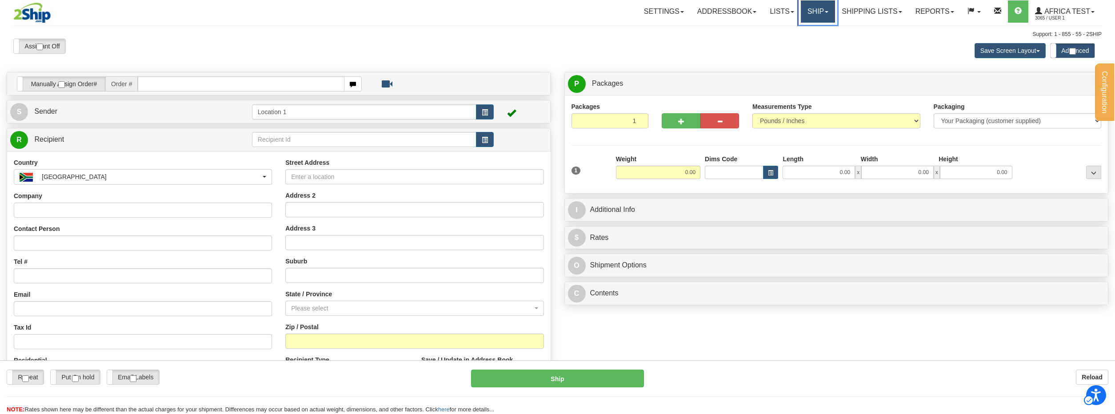
click at [817, 12] on link "Ship" at bounding box center [818, 11] width 34 height 22
click at [821, 16] on link "Ship" at bounding box center [818, 11] width 34 height 22
click at [810, 12] on link "Ship" at bounding box center [818, 11] width 34 height 22
click at [659, 46] on div "Save Screen Layout Save Layout Reset to Default Standard Advanced" at bounding box center [878, 51] width 459 height 24
click at [802, 13] on link "Ship" at bounding box center [818, 11] width 34 height 22
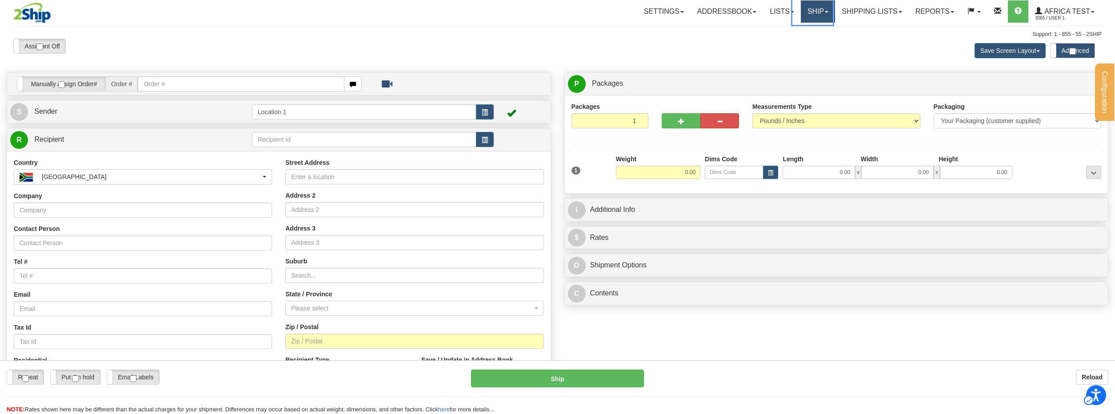
click at [809, 13] on link "Ship" at bounding box center [818, 11] width 34 height 22
click at [777, 13] on link "Lists" at bounding box center [781, 11] width 37 height 22
click at [773, 14] on link "Lists" at bounding box center [781, 11] width 37 height 22
click at [802, 15] on link "Ship" at bounding box center [818, 11] width 34 height 22
click at [803, 20] on link "Ship" at bounding box center [818, 11] width 34 height 22
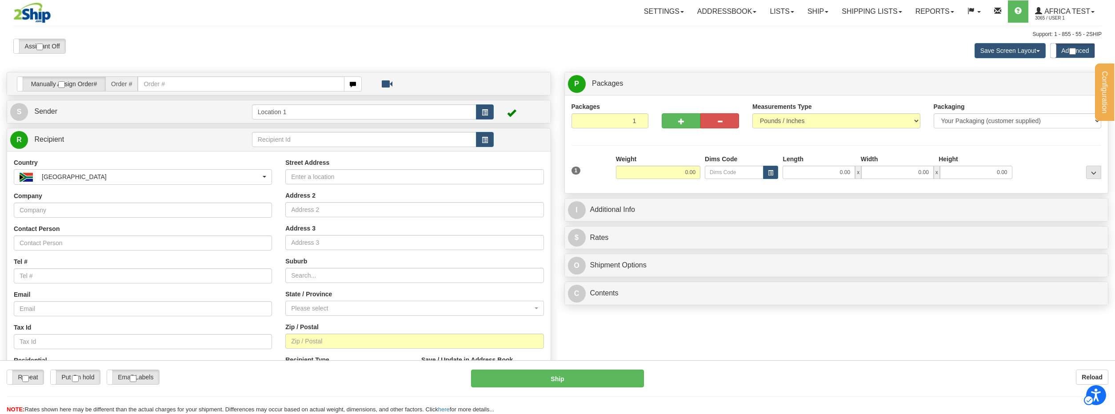
click at [746, 45] on div "Save Screen Layout Save Layout Reset to Default Standard Advanced" at bounding box center [878, 51] width 459 height 24
click at [317, 27] on div "Configuration My Configuration Panel Close Request for Additional Shipping Serv…" at bounding box center [557, 343] width 1115 height 686
click at [64, 71] on div "Assistant On Assistant Off Do a return Do a return Previous Next Save Screen La…" at bounding box center [558, 270] width 1102 height 463
click at [785, 11] on link "Lists" at bounding box center [781, 11] width 37 height 22
click at [813, 20] on link "Ship" at bounding box center [818, 11] width 34 height 22
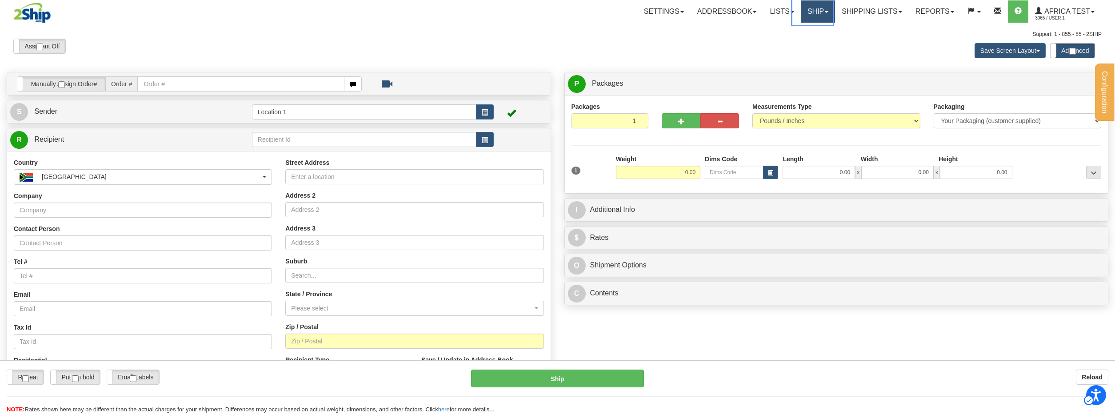
click at [813, 16] on link "Ship" at bounding box center [818, 11] width 34 height 22
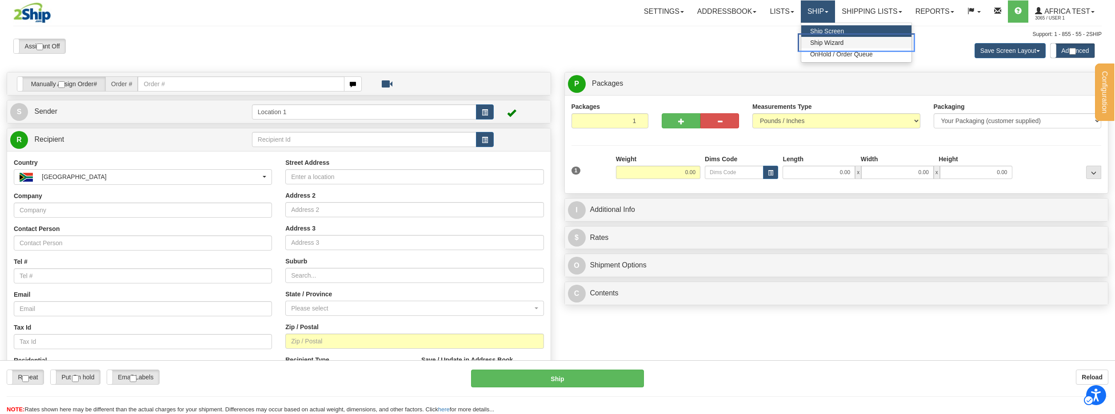
click at [815, 42] on span "Ship Wizard" at bounding box center [856, 42] width 92 height 9
click at [816, 42] on span "Ship Wizard" at bounding box center [856, 42] width 92 height 9
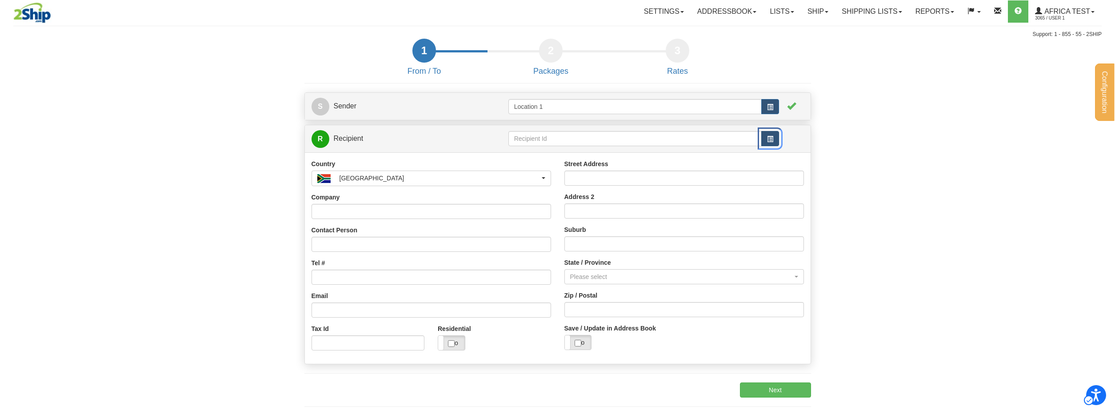
click at [768, 137] on span "button" at bounding box center [770, 139] width 6 height 6
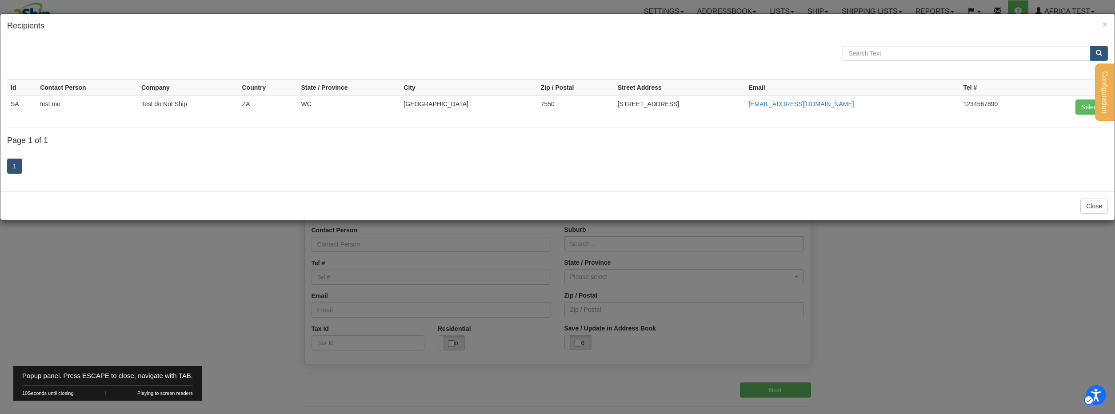
click at [1074, 108] on td "Select" at bounding box center [1073, 107] width 68 height 23
click at [1086, 110] on button "Select" at bounding box center [1089, 107] width 29 height 15
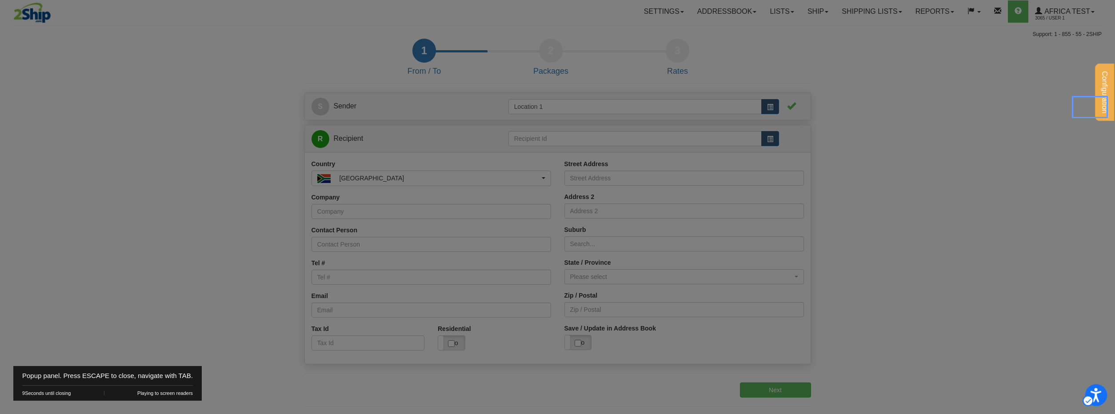
type input "SA"
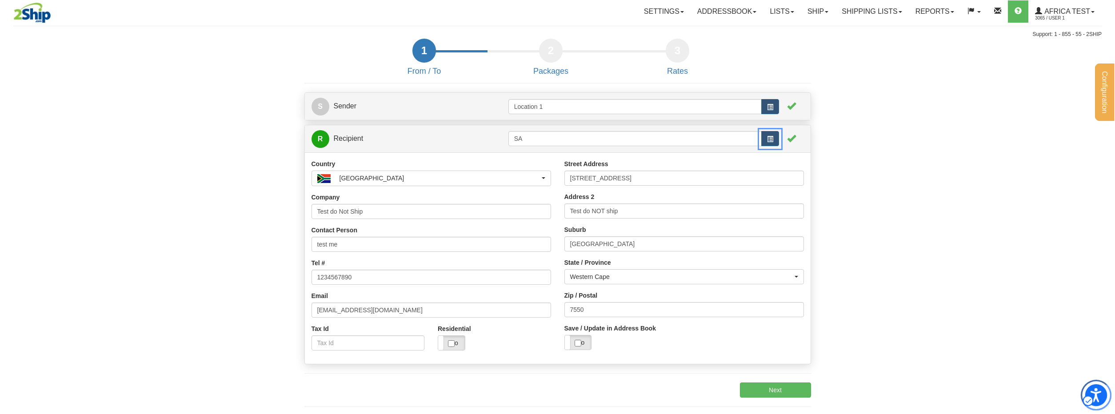
click at [1092, 397] on icon "Open accessiBe: accessibility options, statement and help" at bounding box center [1095, 395] width 11 height 14
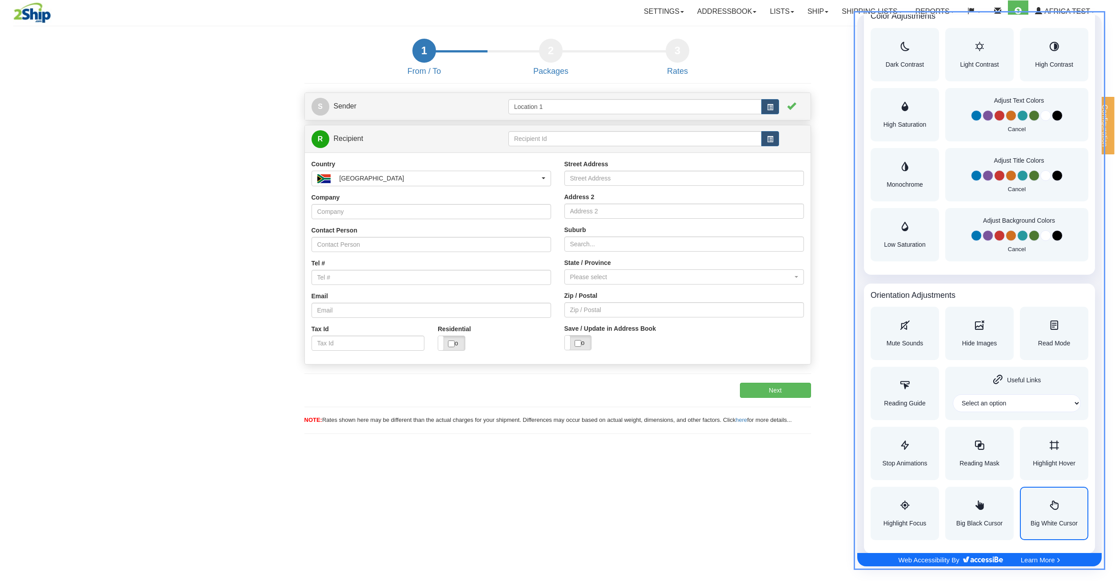
scroll to position [651, 0]
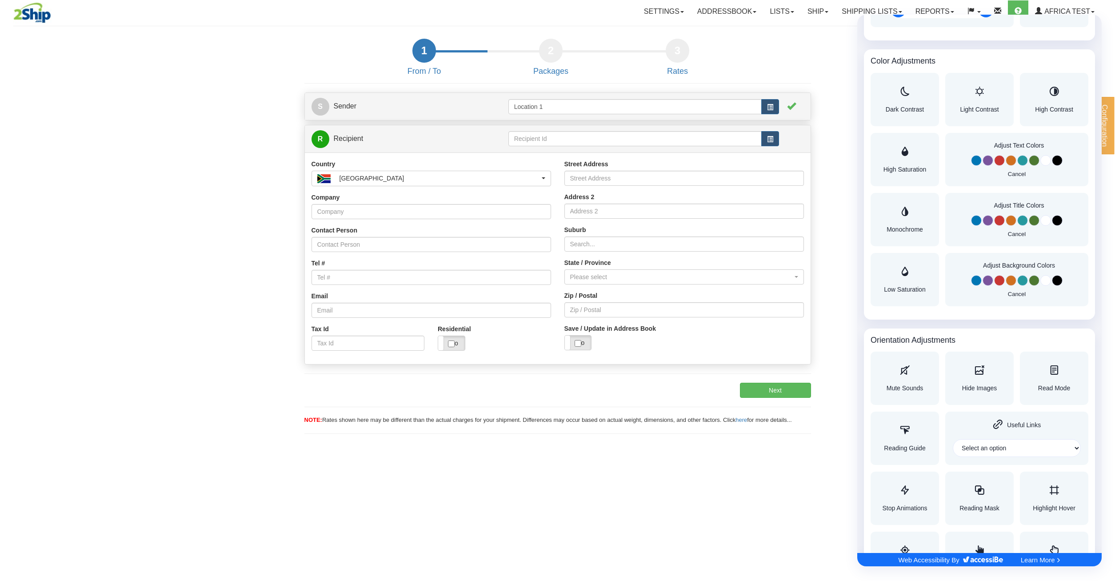
click at [778, 551] on div at bounding box center [557, 290] width 1115 height 581
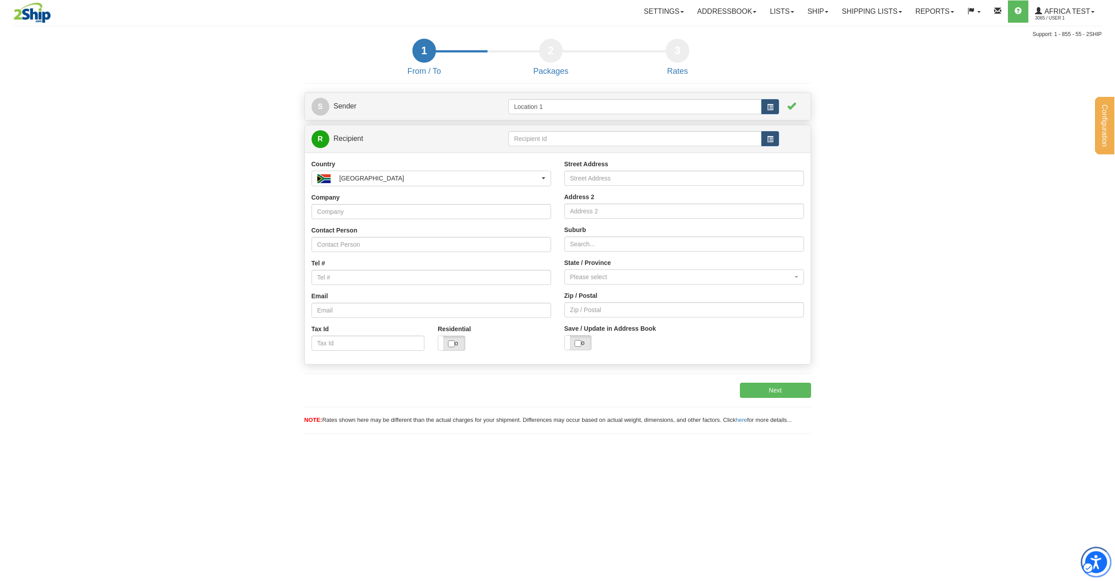
scroll to position [0, 0]
click at [1100, 558] on icon "Open accessiBe: accessibility options, statement and help" at bounding box center [1095, 564] width 11 height 12
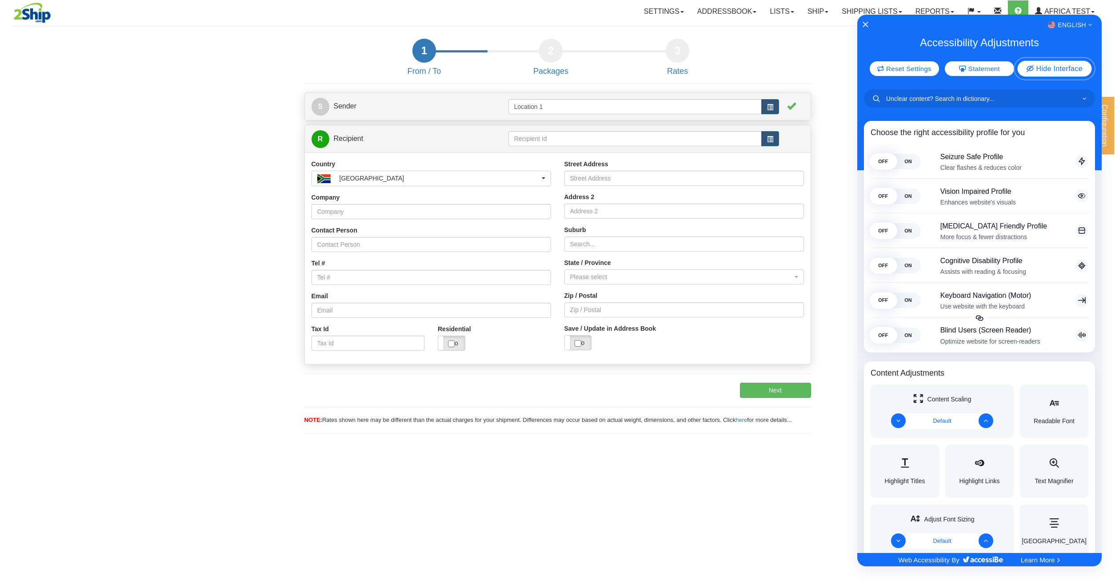
click at [1050, 70] on span "Hide Interface" at bounding box center [1059, 68] width 46 height 7
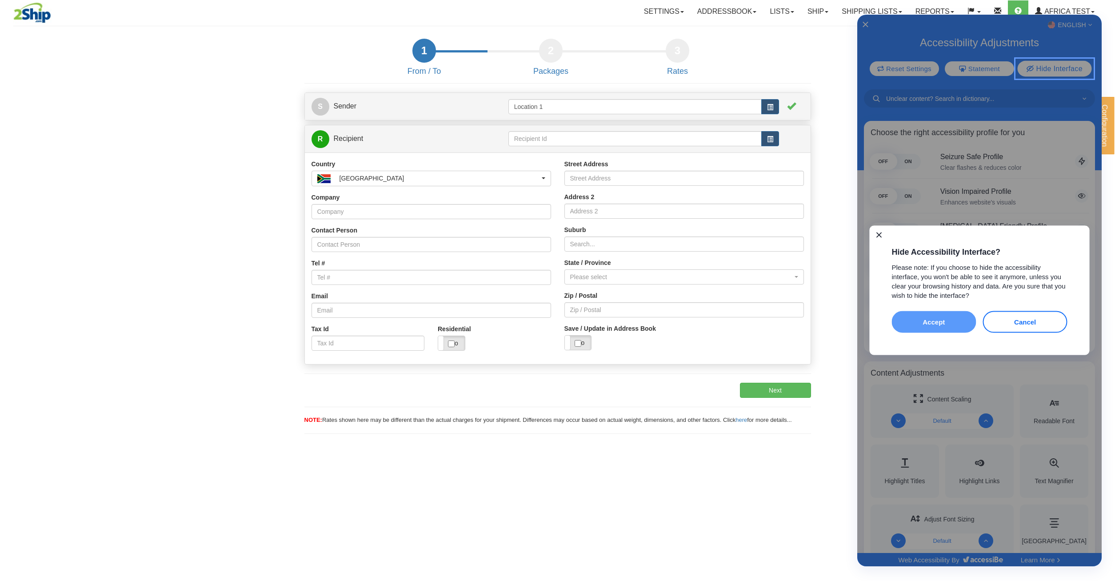
click at [950, 322] on button "Accept" at bounding box center [934, 322] width 84 height 22
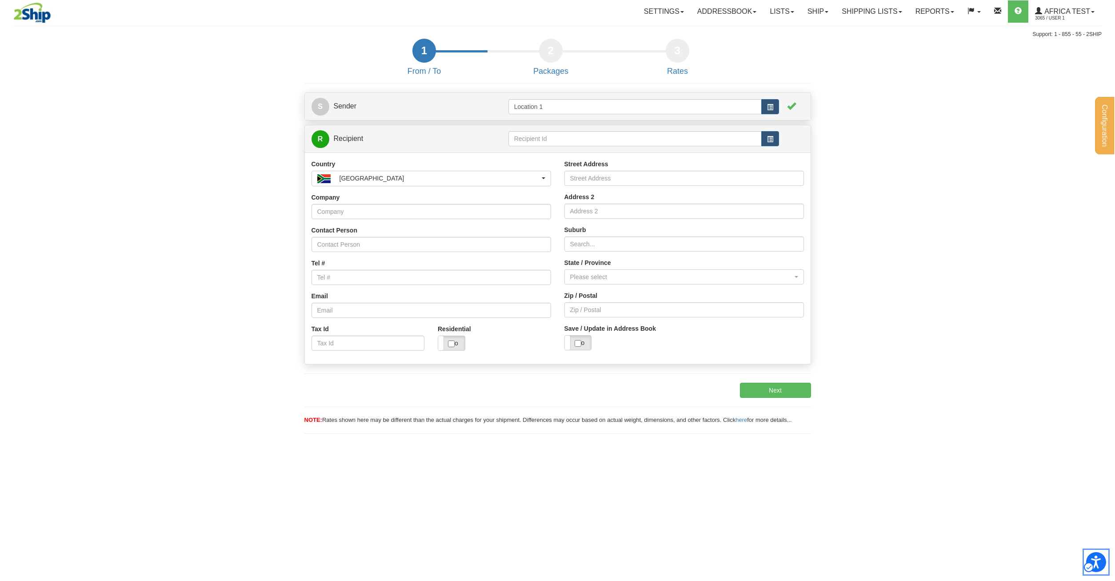
click at [1034, 474] on div "Configuration My Configuration Panel Close Request for Additional Shipping Serv…" at bounding box center [557, 290] width 1115 height 581
click at [1094, 562] on icon "Open accessiBe: accessibility options, statement and help" at bounding box center [1095, 562] width 11 height 14
click at [768, 144] on button "button" at bounding box center [770, 138] width 18 height 15
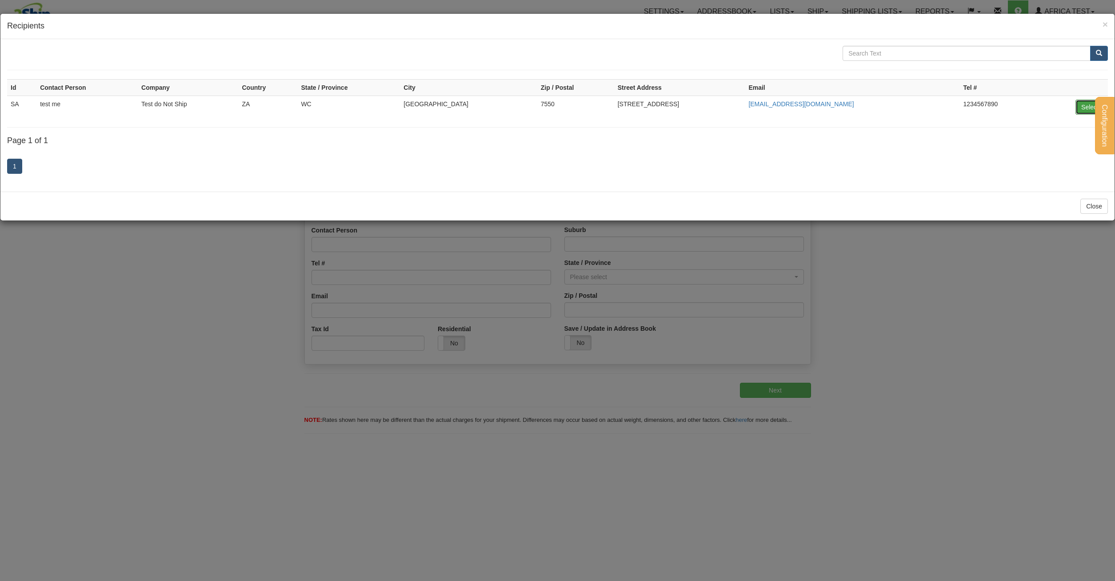
click at [1082, 109] on button "Select" at bounding box center [1089, 107] width 29 height 15
type input "SA"
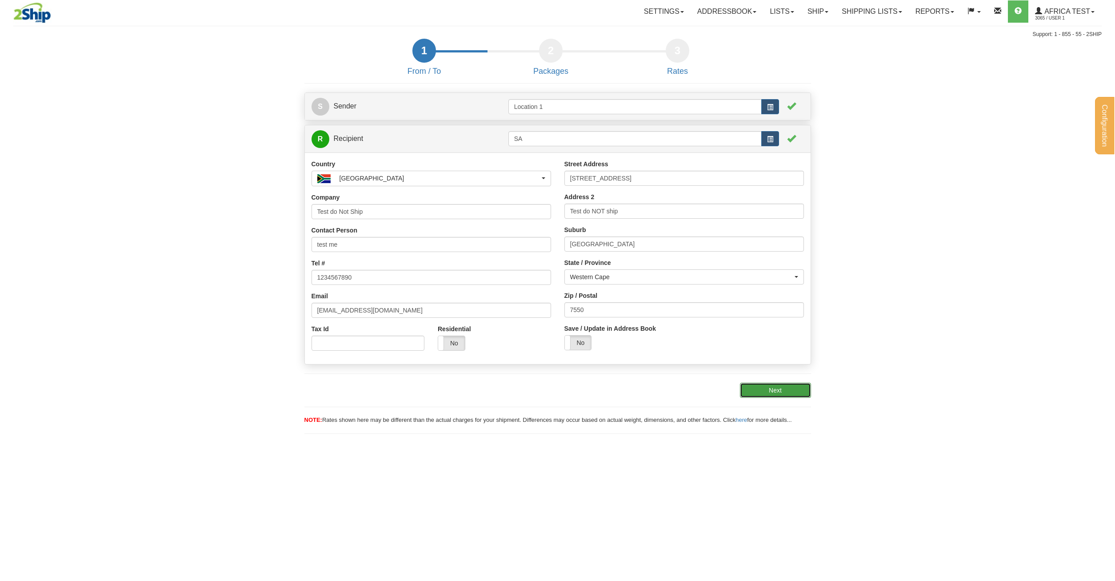
click at [767, 389] on button "Next" at bounding box center [775, 390] width 71 height 15
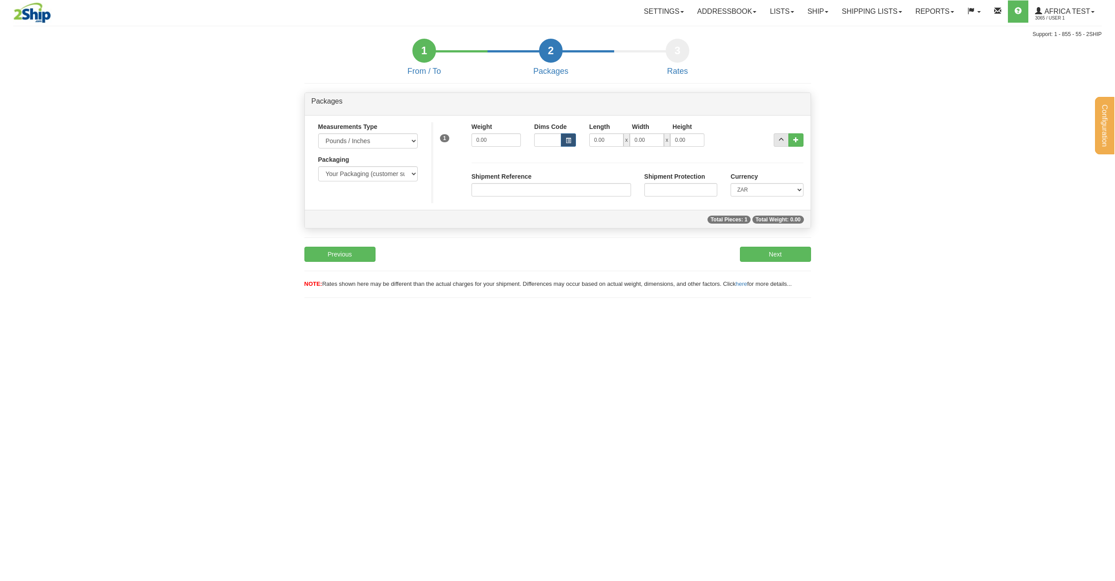
click at [504, 149] on div "Weight 0.00" at bounding box center [496, 137] width 63 height 31
click at [504, 138] on input "0.00" at bounding box center [495, 139] width 49 height 13
type input "1"
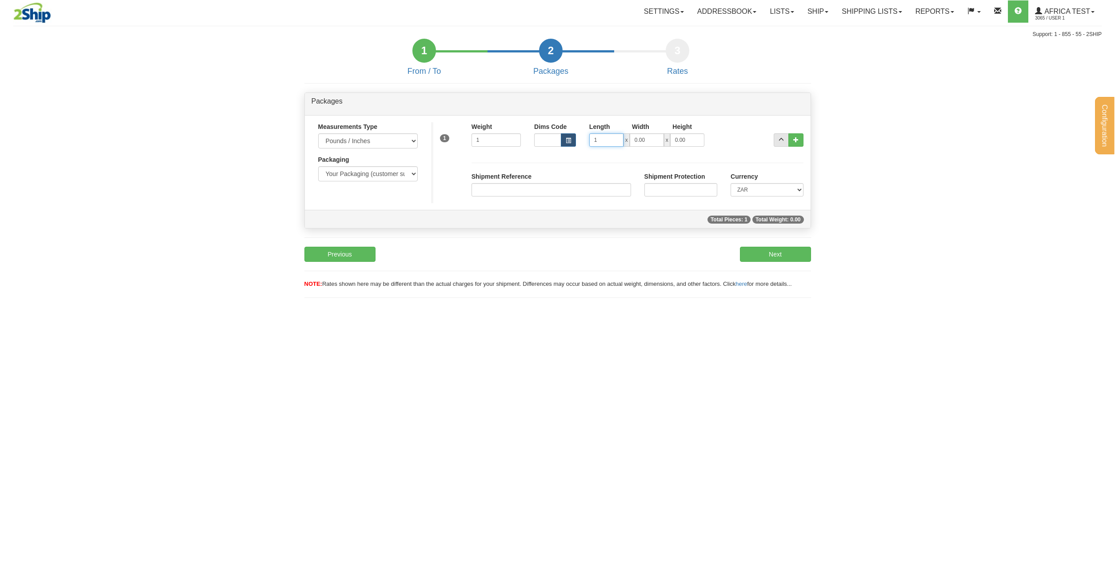
type input "1"
click at [538, 192] on input "Shipment Reference" at bounding box center [551, 189] width 160 height 13
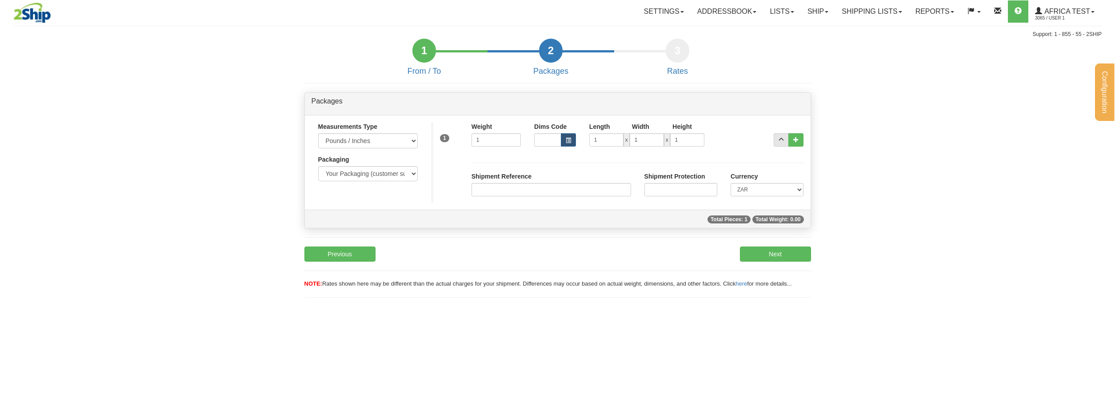
click at [253, 375] on div "Configuration My Configuration Panel Close Request for Additional Shipping Serv…" at bounding box center [557, 207] width 1115 height 414
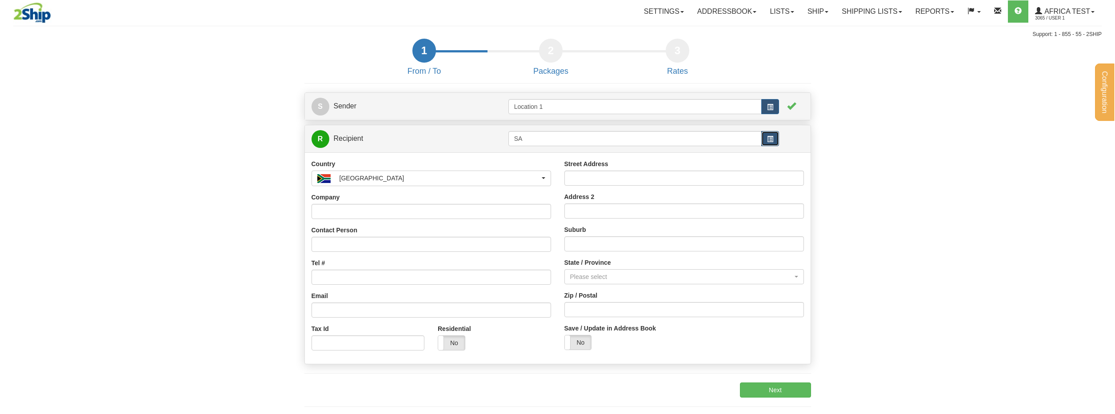
click at [767, 140] on span "button" at bounding box center [770, 139] width 6 height 6
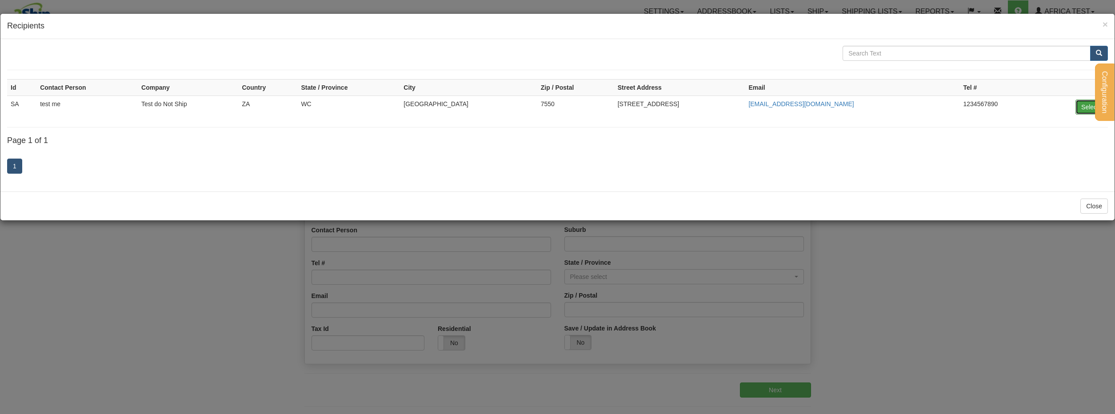
click at [1087, 108] on button "Select" at bounding box center [1089, 107] width 29 height 15
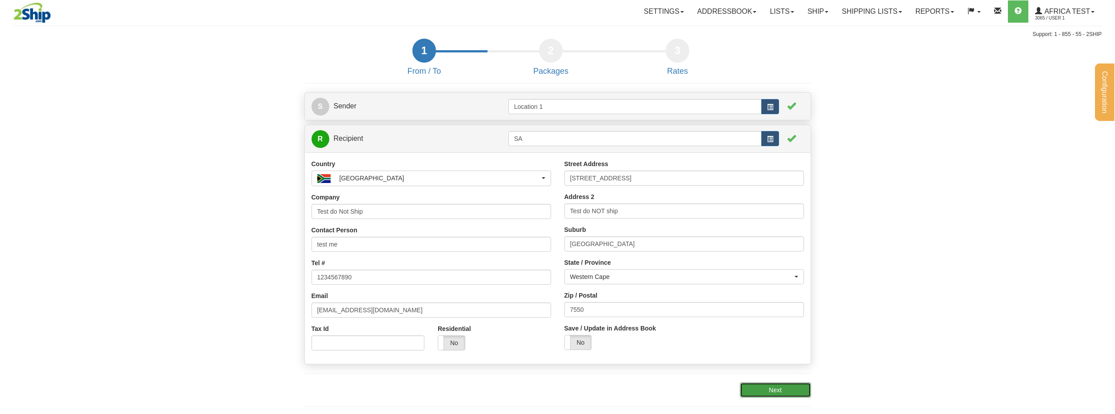
click at [784, 391] on button "Next" at bounding box center [775, 390] width 71 height 15
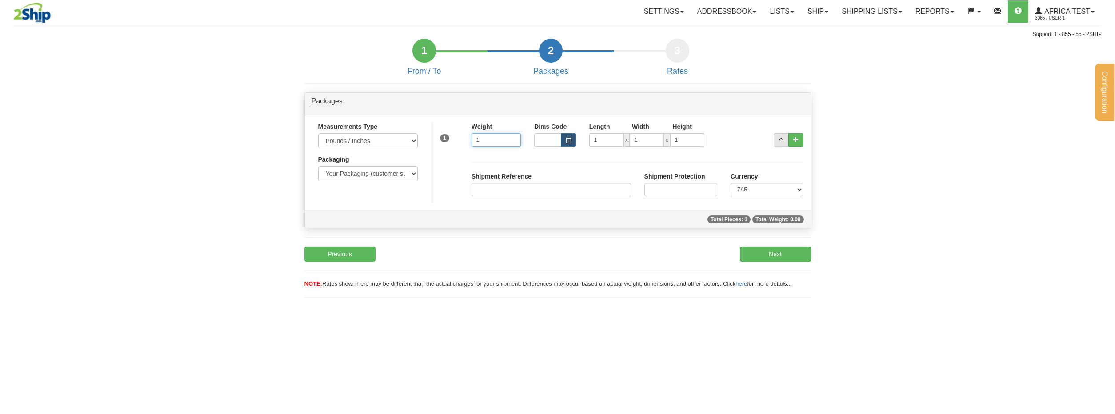
click at [476, 144] on input "1" at bounding box center [495, 139] width 49 height 13
click at [490, 144] on input "1" at bounding box center [495, 139] width 49 height 13
type input "11"
click at [803, 8] on link "Ship" at bounding box center [818, 11] width 34 height 22
click at [806, 27] on link "Ship Screen" at bounding box center [794, 31] width 80 height 12
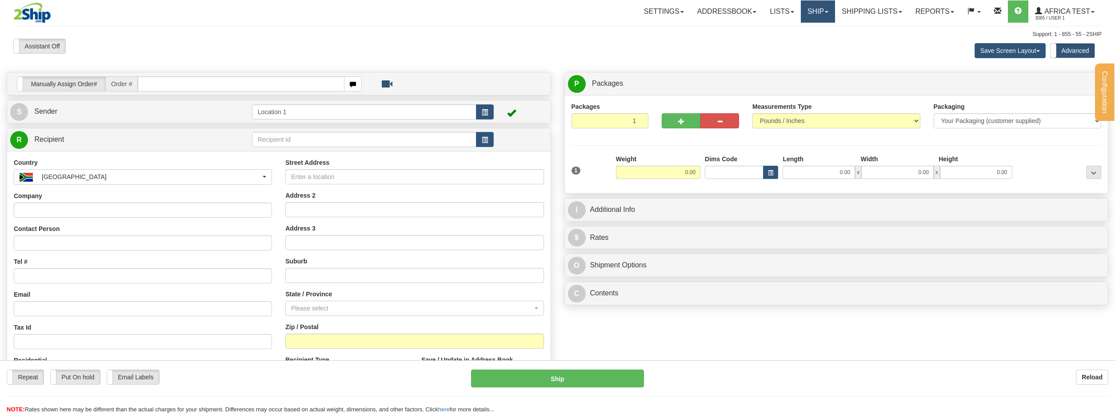
click at [812, 4] on link "Ship" at bounding box center [818, 11] width 34 height 22
click at [793, 43] on link "Ship Wizard" at bounding box center [794, 43] width 80 height 12
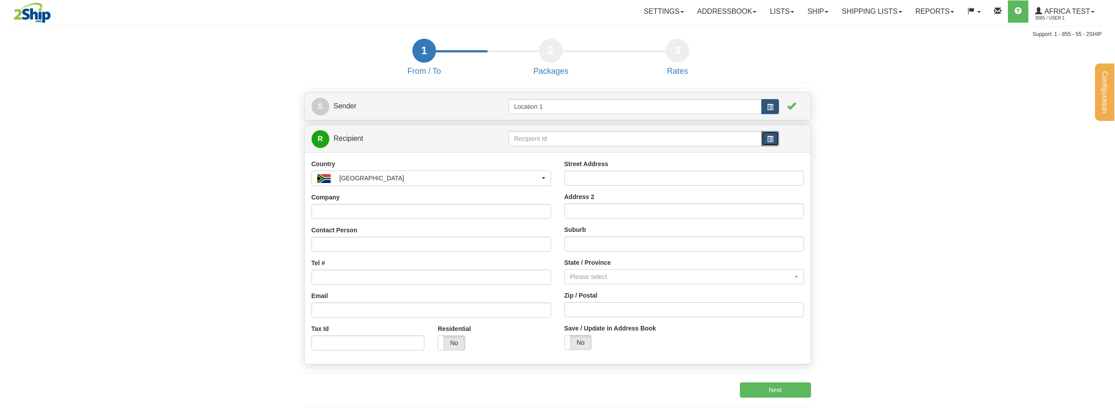
click at [771, 136] on span "button" at bounding box center [770, 139] width 6 height 6
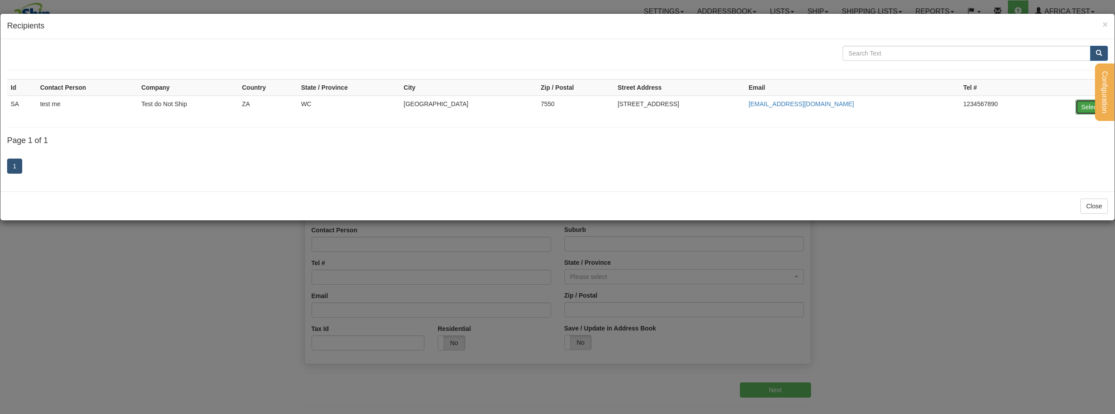
click at [1084, 109] on button "Select" at bounding box center [1089, 107] width 29 height 15
type input "SA"
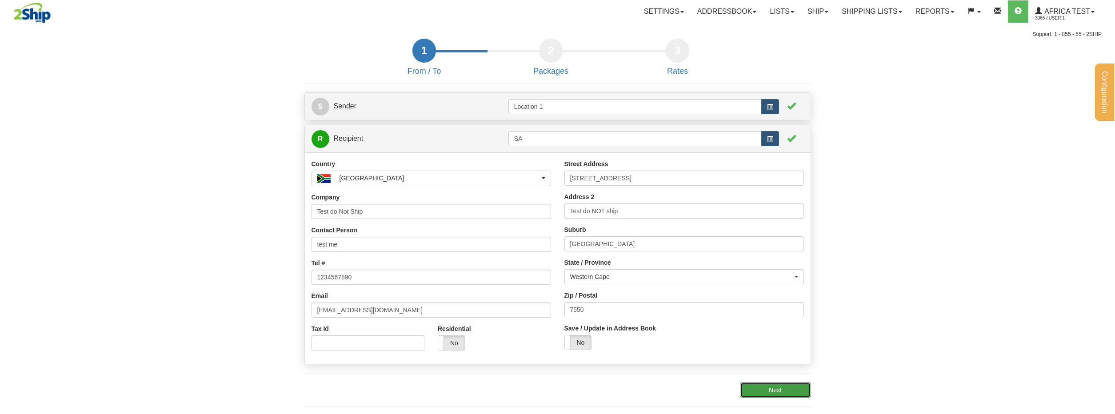
click at [756, 386] on button "Next" at bounding box center [775, 390] width 71 height 15
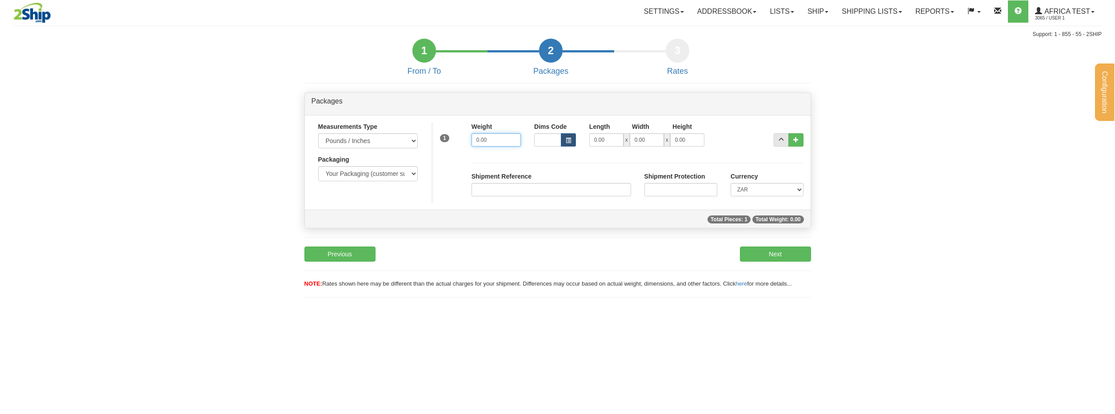
click at [520, 139] on input "0.00" at bounding box center [495, 139] width 49 height 13
click at [514, 140] on input "0.001" at bounding box center [495, 139] width 49 height 13
type input "1"
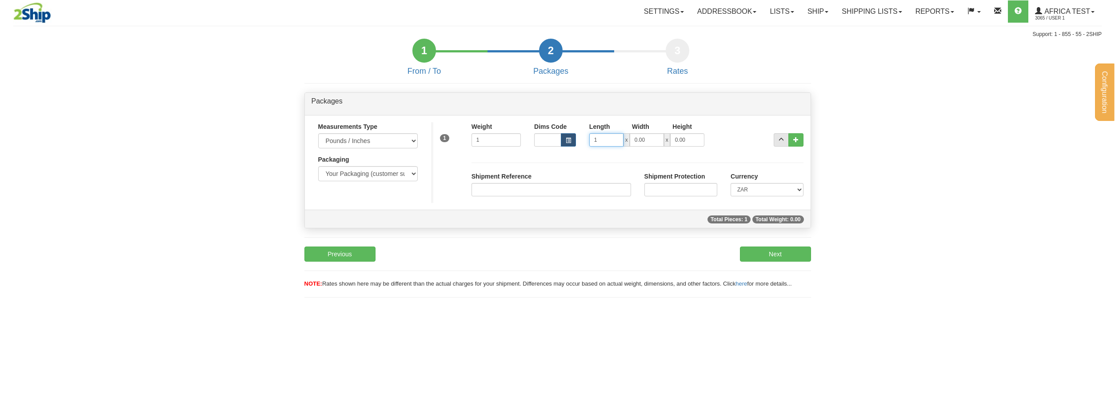
type input "1"
click at [595, 191] on input "Shipment Reference" at bounding box center [551, 189] width 160 height 13
type input "fafsas"
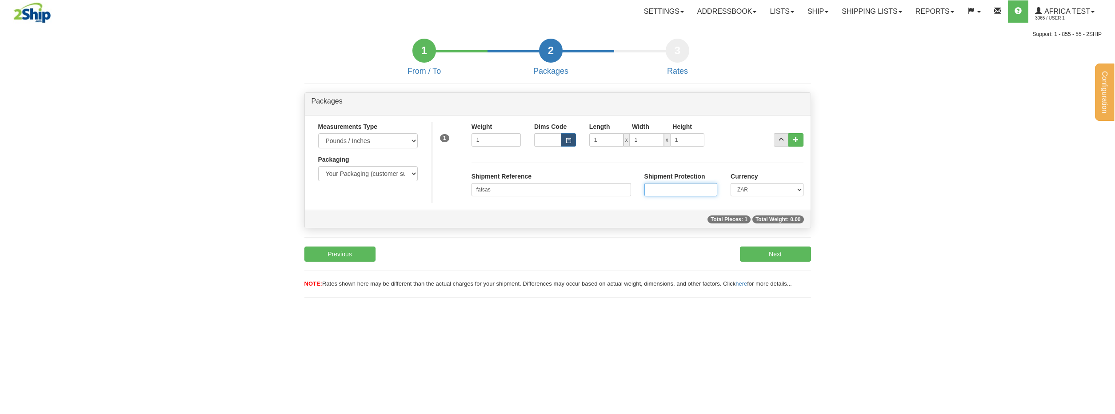
click at [670, 190] on input "Shipment Protection" at bounding box center [680, 189] width 73 height 13
type input "34234"
click at [774, 256] on button "Next" at bounding box center [775, 254] width 71 height 15
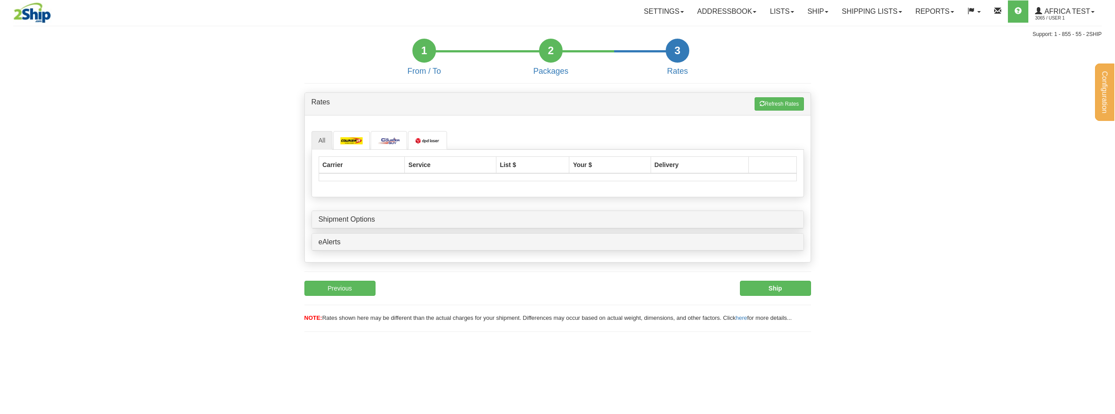
click at [229, 295] on form "1 From / To 2 Packages 3 Int Opt 3 Rates S Sender Location 1" at bounding box center [557, 190] width 1088 height 302
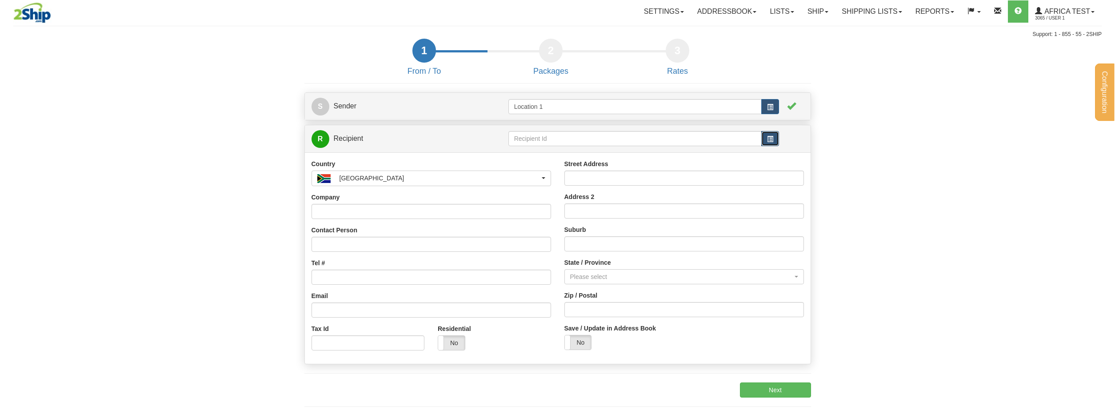
click at [775, 139] on button "button" at bounding box center [770, 138] width 18 height 15
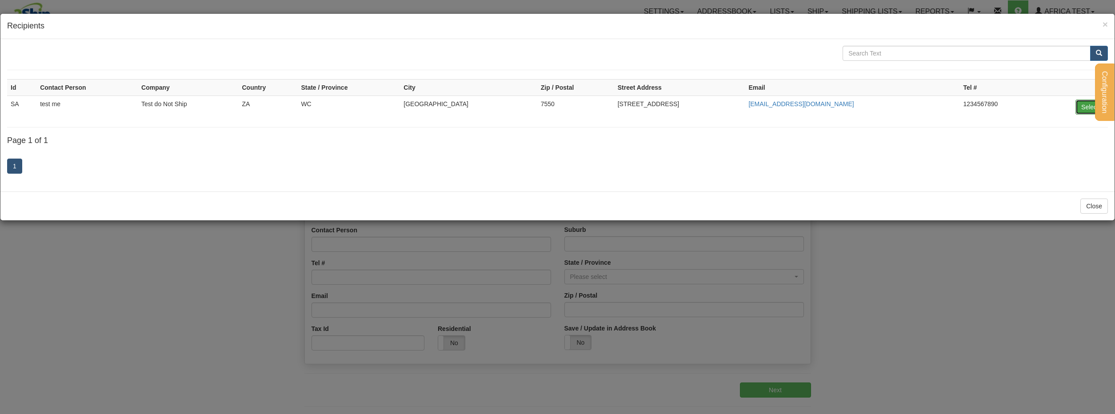
click at [1084, 104] on button "Select" at bounding box center [1089, 107] width 29 height 15
type input "SA"
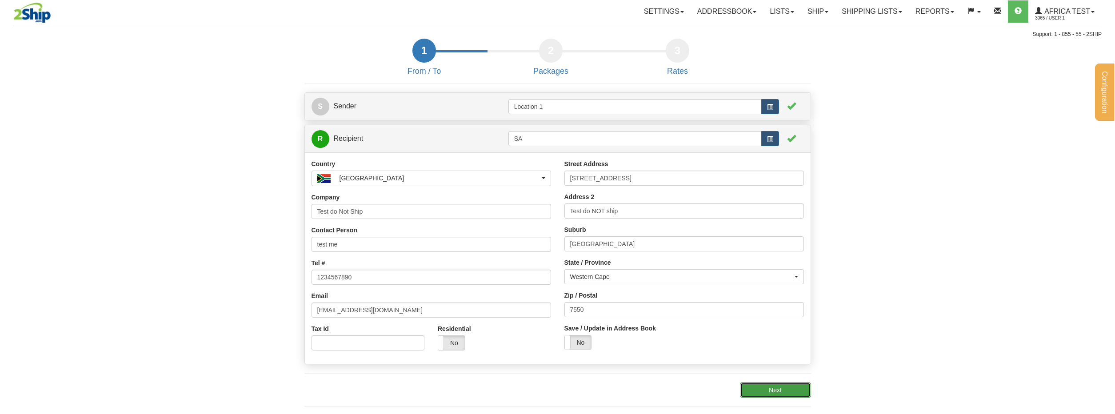
click at [767, 394] on button "Next" at bounding box center [775, 390] width 71 height 15
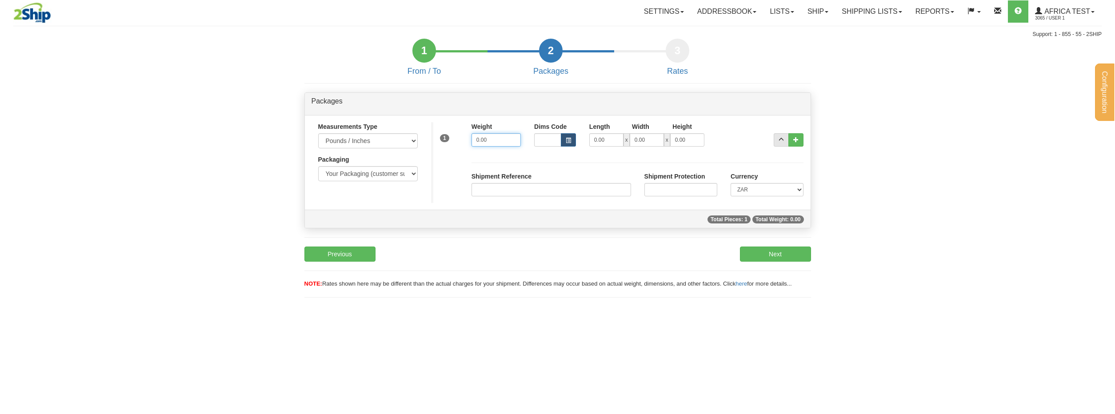
click at [503, 141] on input "0.00" at bounding box center [495, 139] width 49 height 13
type input "2"
click at [738, 221] on span "Total Pieces: 1" at bounding box center [728, 220] width 43 height 8
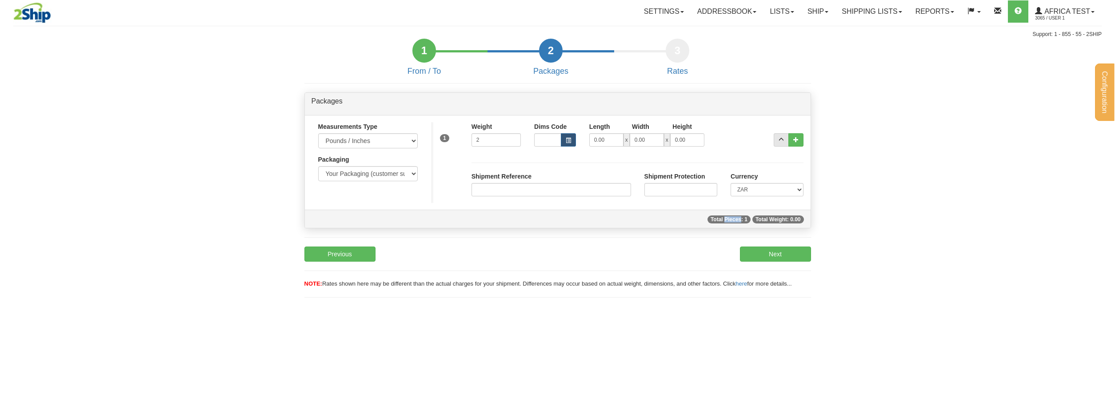
click at [738, 221] on span "Total Pieces: 1" at bounding box center [728, 220] width 43 height 8
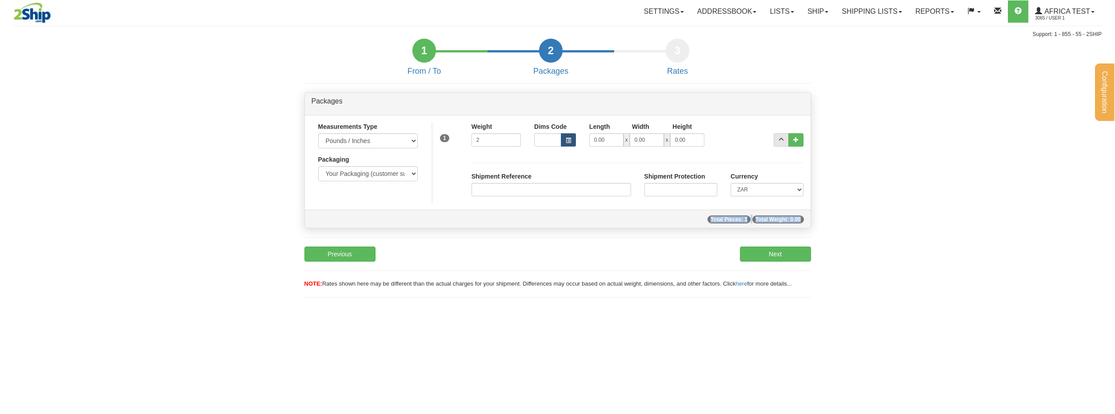
click at [738, 221] on span "Total Pieces: 1" at bounding box center [728, 220] width 43 height 8
click at [749, 220] on span "Total Pieces: 1" at bounding box center [728, 220] width 43 height 8
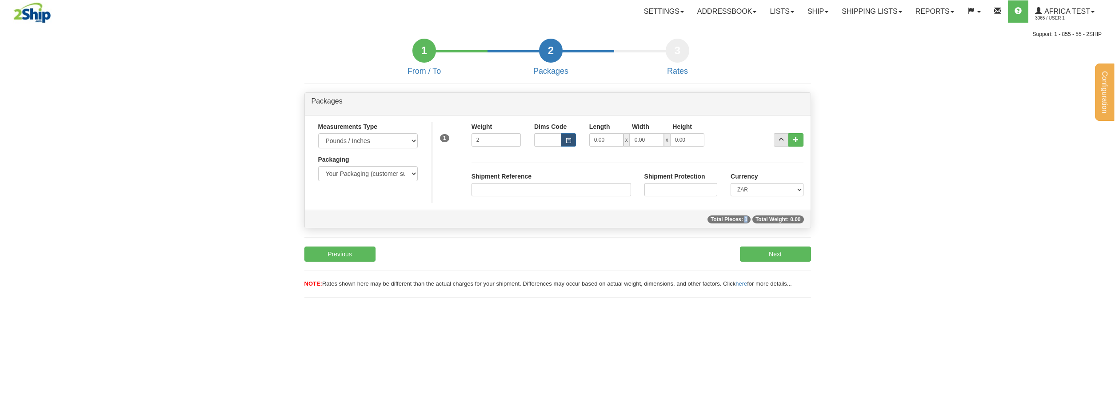
click at [749, 220] on span "Total Pieces: 1" at bounding box center [728, 220] width 43 height 8
click at [487, 145] on input "2" at bounding box center [495, 139] width 49 height 13
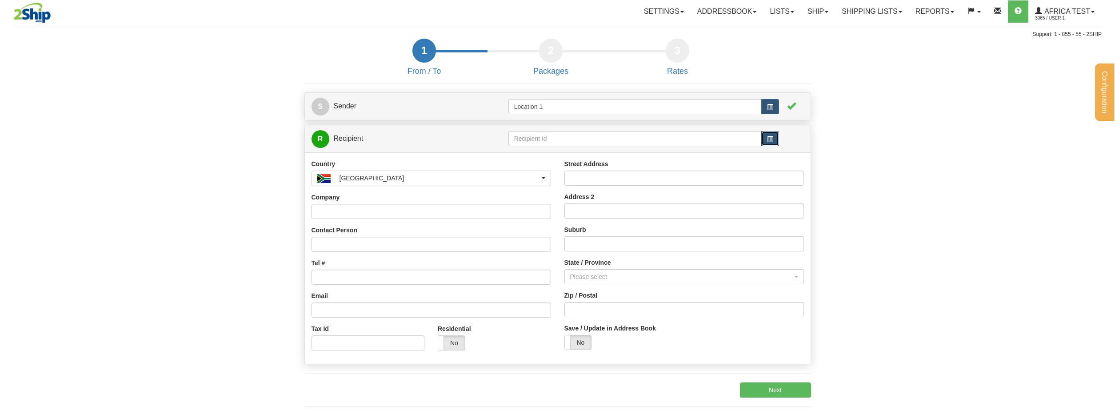
click at [771, 138] on span "button" at bounding box center [770, 139] width 6 height 6
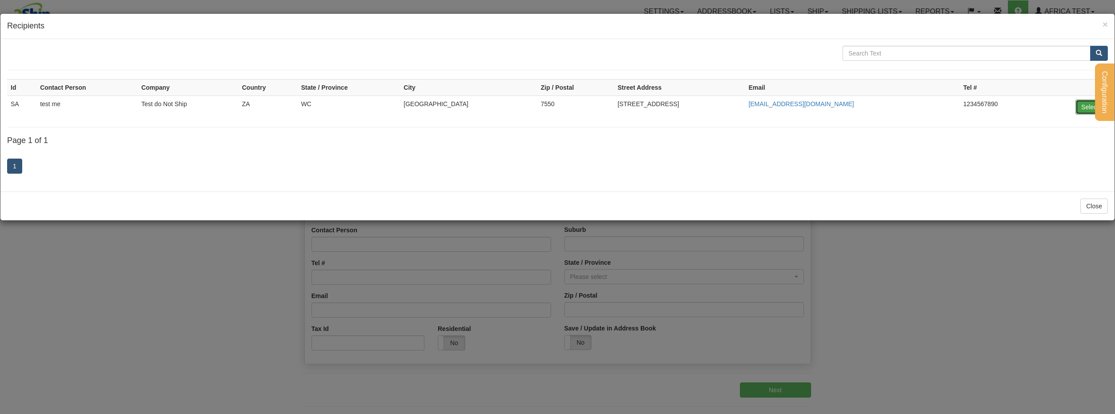
click at [1083, 110] on button "Select" at bounding box center [1089, 107] width 29 height 15
type input "SA"
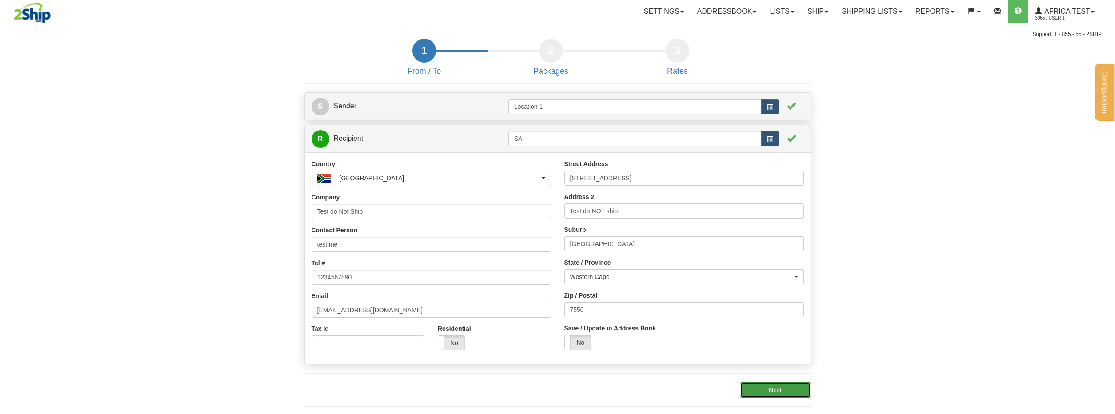
click at [778, 387] on button "Next" at bounding box center [775, 390] width 71 height 15
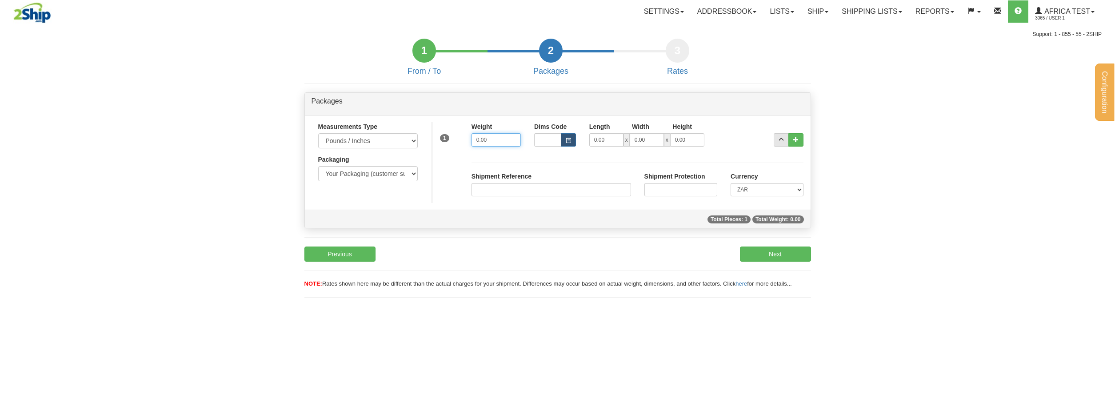
click at [496, 140] on input "0.00" at bounding box center [495, 139] width 49 height 13
click at [496, 140] on input "text" at bounding box center [495, 139] width 49 height 13
type input "2.00"
type input "`"
type input "1.00"
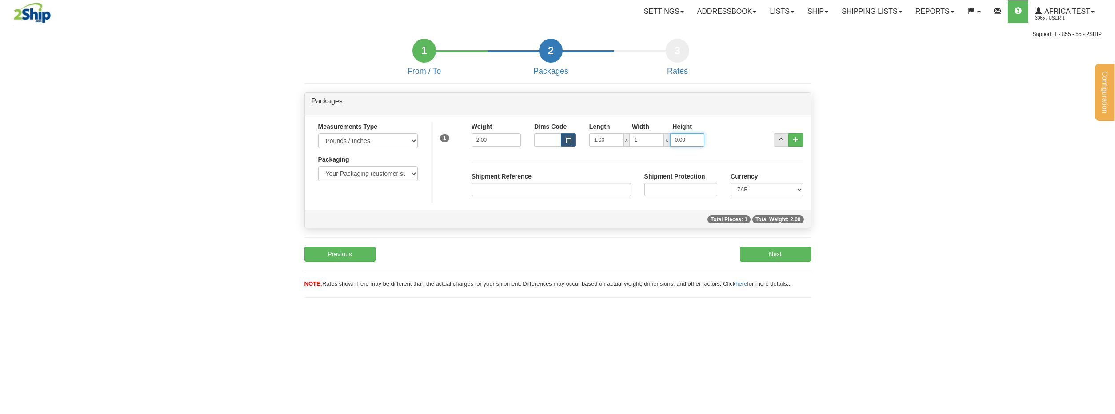
type input "1.00"
click at [567, 189] on input "Shipment Reference" at bounding box center [551, 189] width 160 height 13
click at [740, 253] on button "Next" at bounding box center [775, 254] width 71 height 15
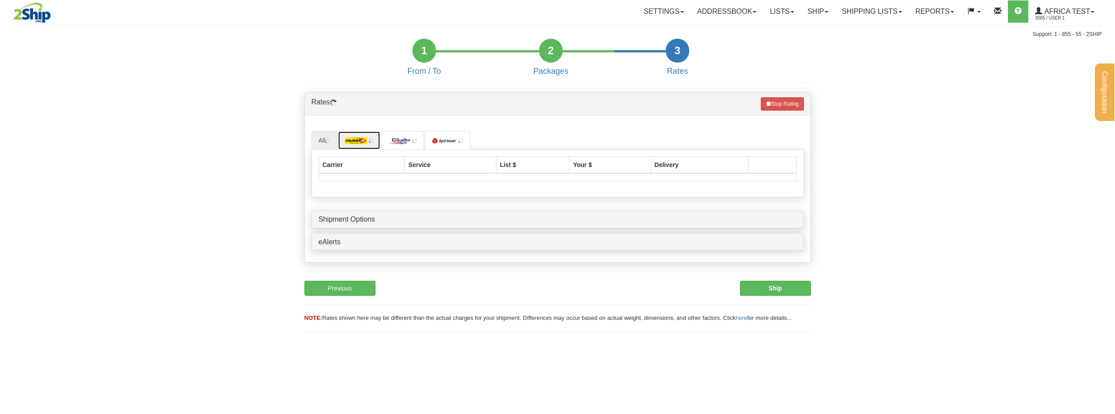
click at [362, 142] on img at bounding box center [356, 140] width 22 height 7
click at [371, 143] on img at bounding box center [363, 140] width 22 height 7
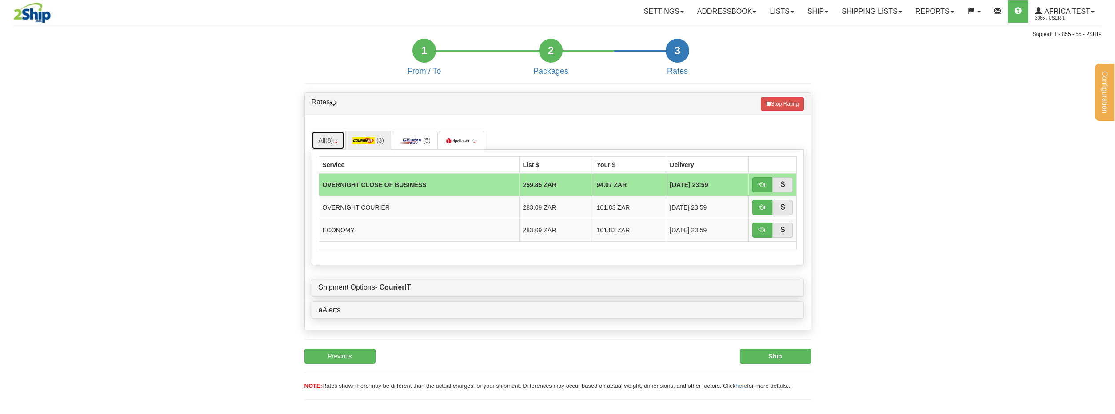
click at [322, 141] on link "All (8)" at bounding box center [327, 140] width 33 height 19
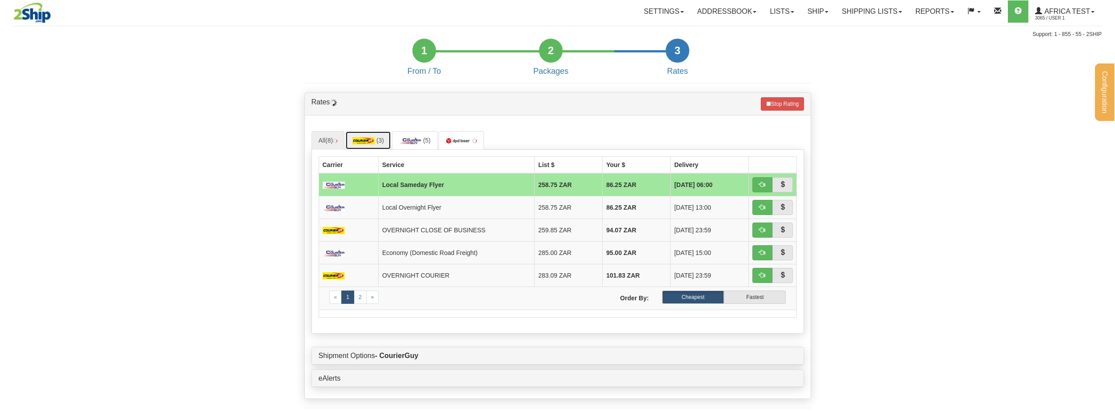
click at [366, 138] on img at bounding box center [363, 140] width 22 height 7
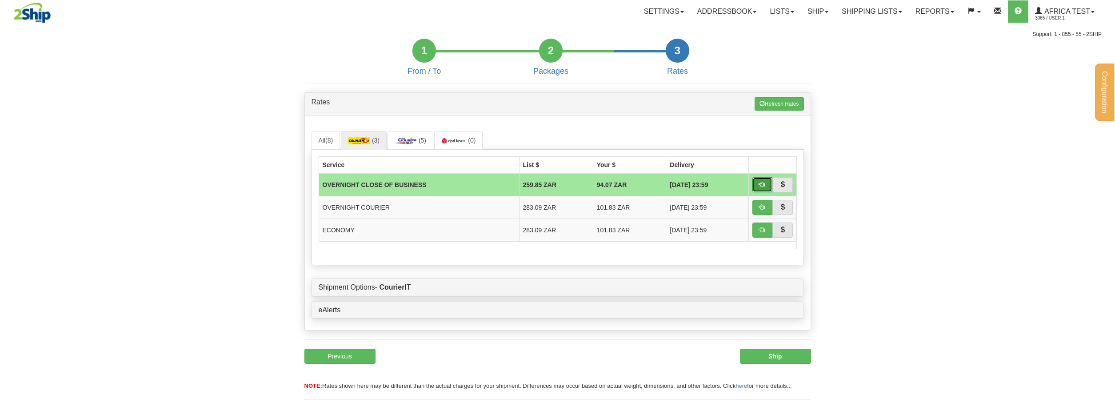
click at [762, 185] on span "button" at bounding box center [762, 184] width 6 height 6
type input "OCB"
